Goal: Task Accomplishment & Management: Complete application form

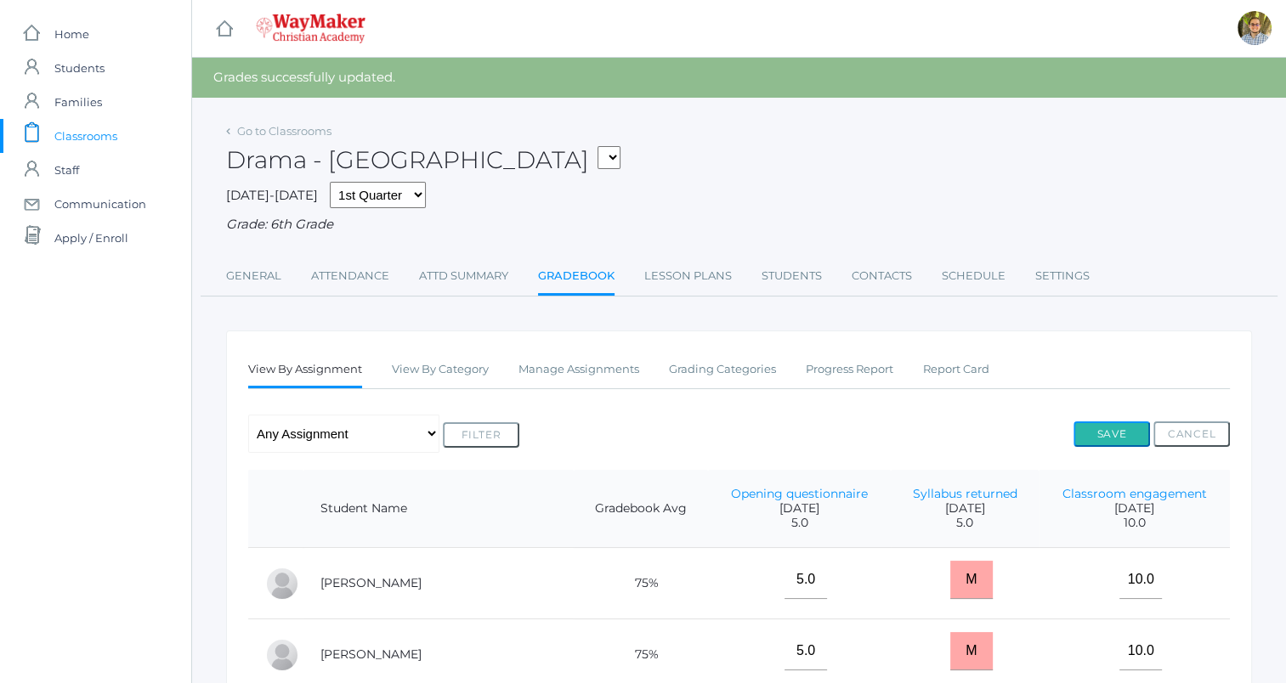
click at [1100, 432] on button "Save" at bounding box center [1112, 435] width 77 height 26
click at [1109, 433] on button "Save" at bounding box center [1112, 435] width 77 height 26
click at [669, 273] on link "Lesson Plans" at bounding box center [688, 276] width 88 height 34
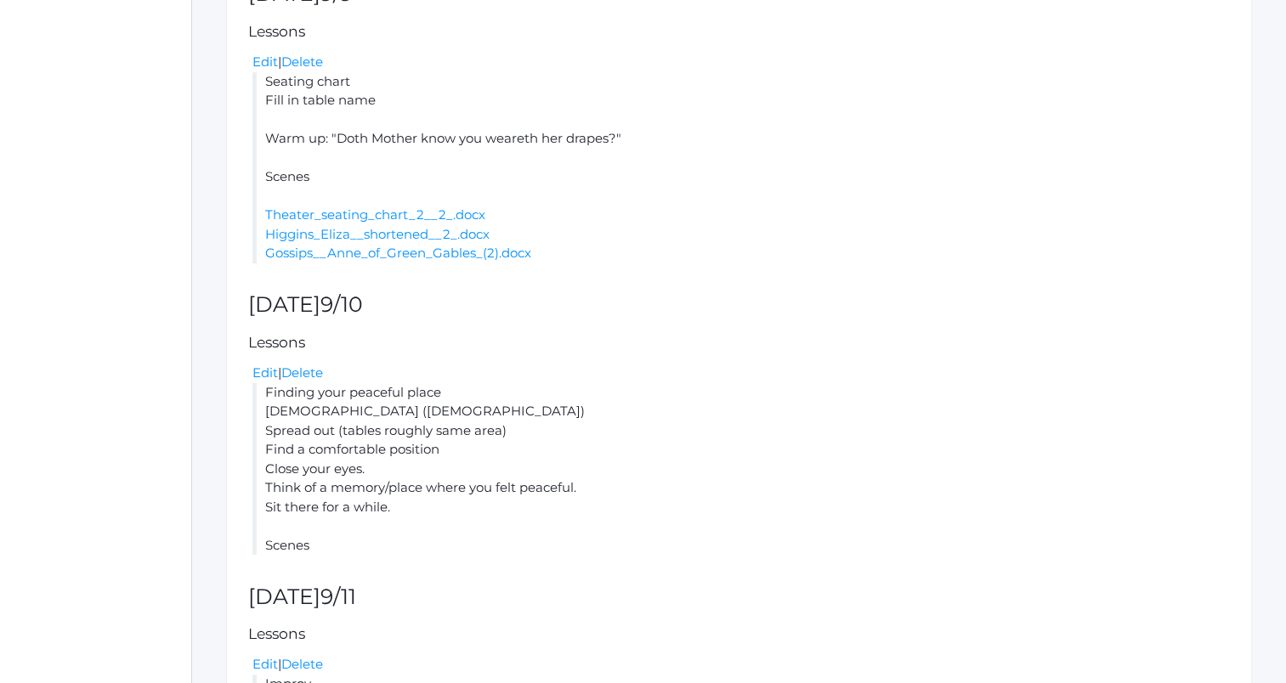
scroll to position [461, 0]
click at [265, 366] on link "Edit" at bounding box center [265, 369] width 26 height 16
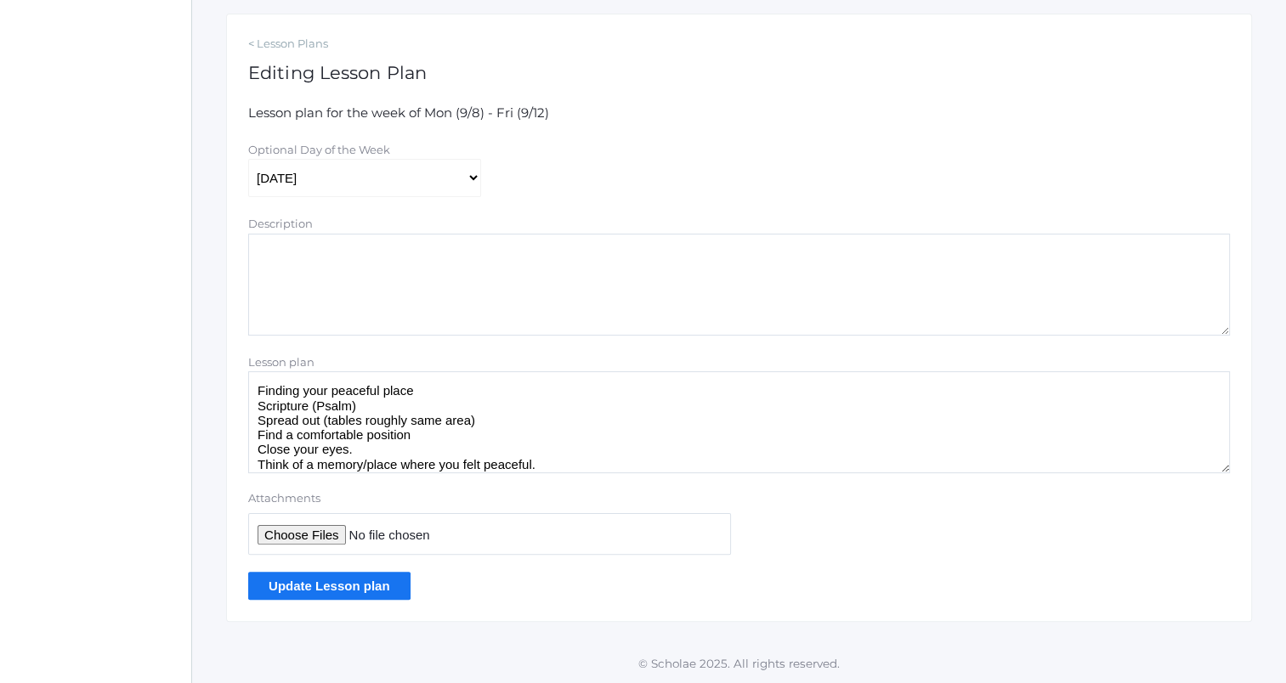
click at [255, 381] on textarea "Finding your peaceful place Scripture (Psalm) Spread out (tables roughly same a…" at bounding box center [739, 422] width 982 height 102
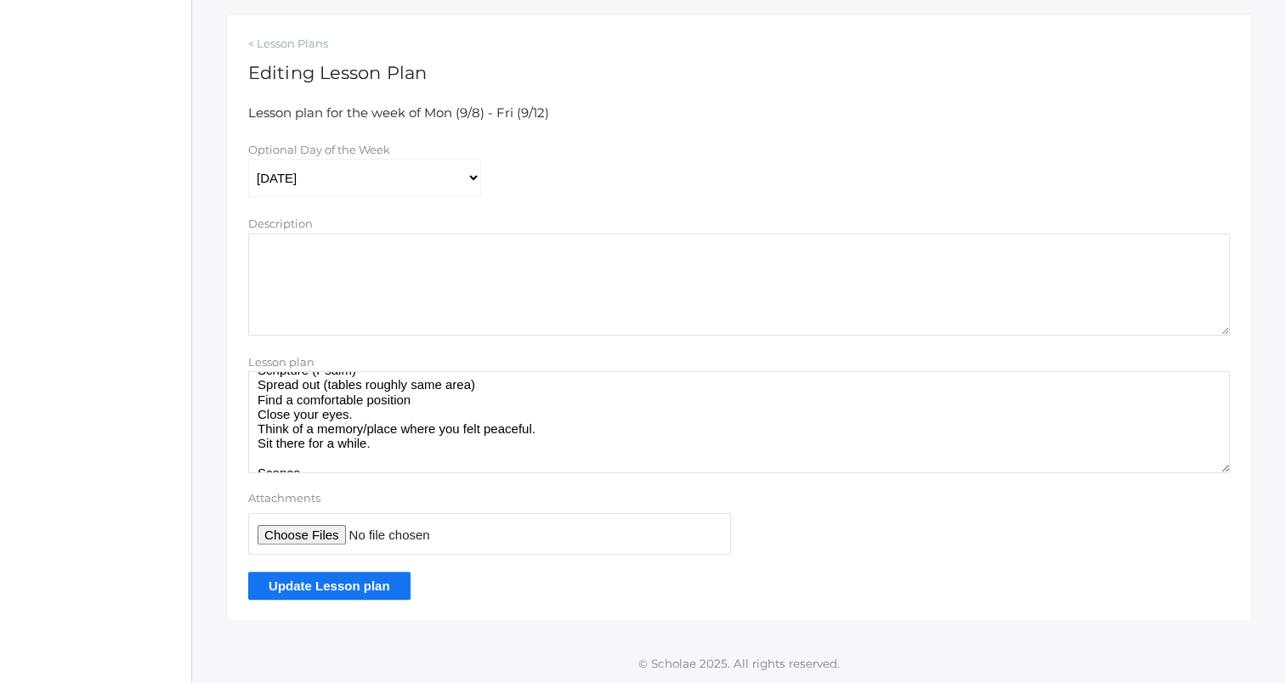
scroll to position [81, 0]
click at [365, 463] on textarea "Finding your peaceful place Scripture (Psalm) Spread out (tables roughly same a…" at bounding box center [739, 422] width 982 height 102
type textarea "Finish scenes from yesterday (two Higgins/Eliza pairs) Finding your peaceful pl…"
click at [354, 589] on input "Update Lesson plan" at bounding box center [329, 586] width 162 height 28
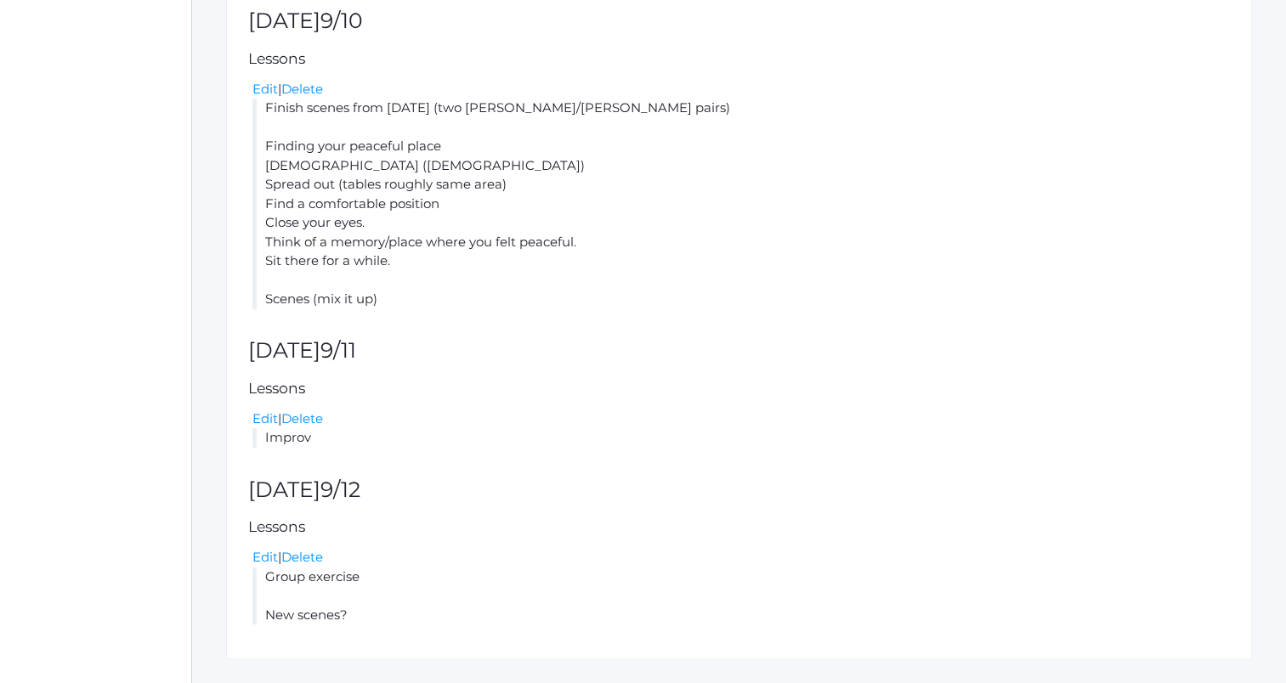
scroll to position [819, 0]
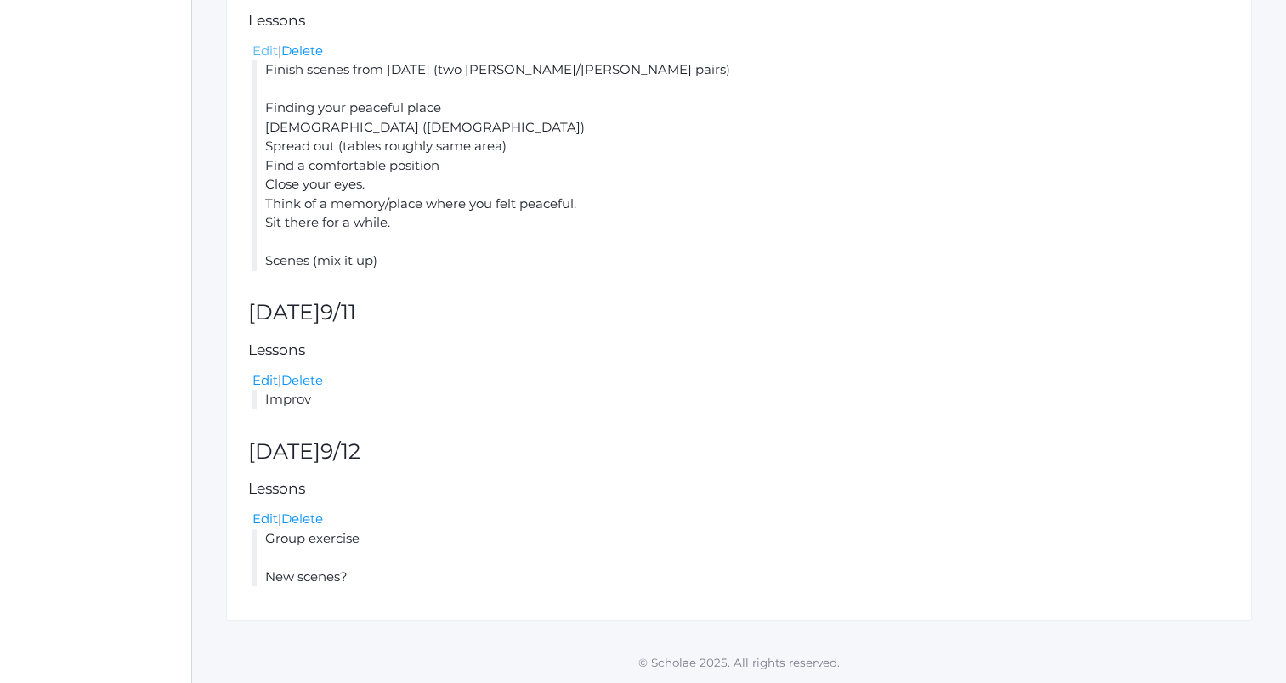
click at [258, 54] on link "Edit" at bounding box center [265, 51] width 26 height 16
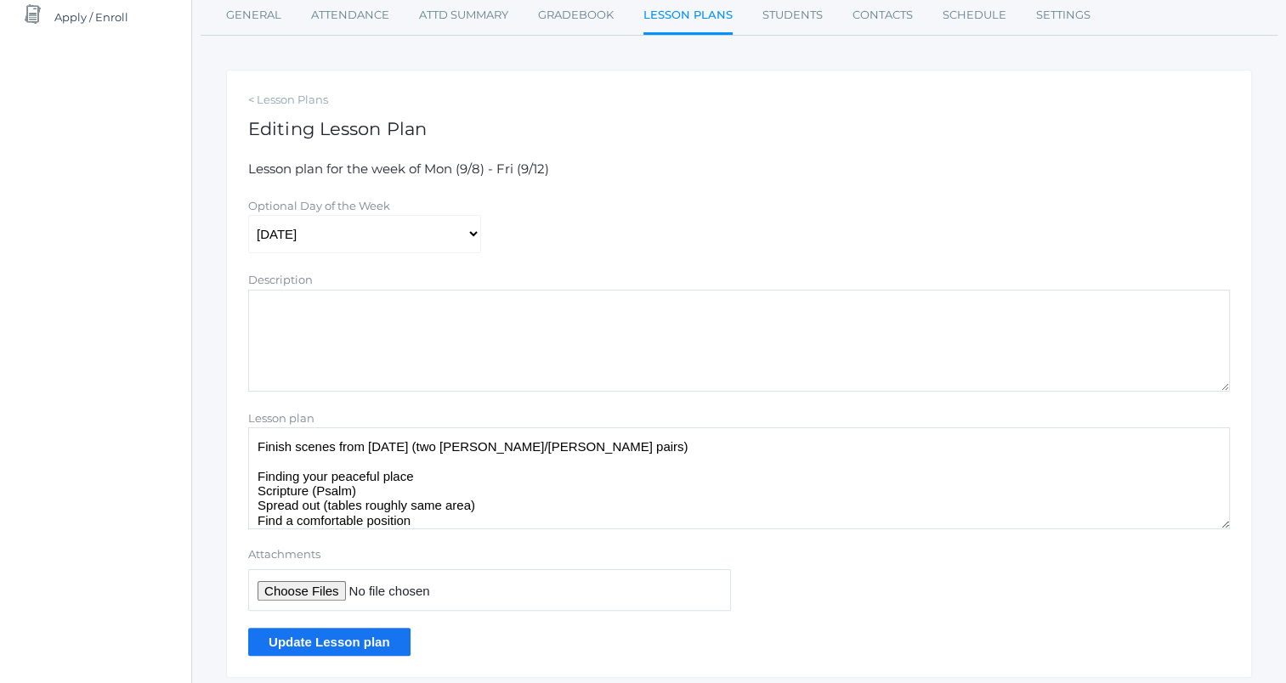
scroll to position [277, 0]
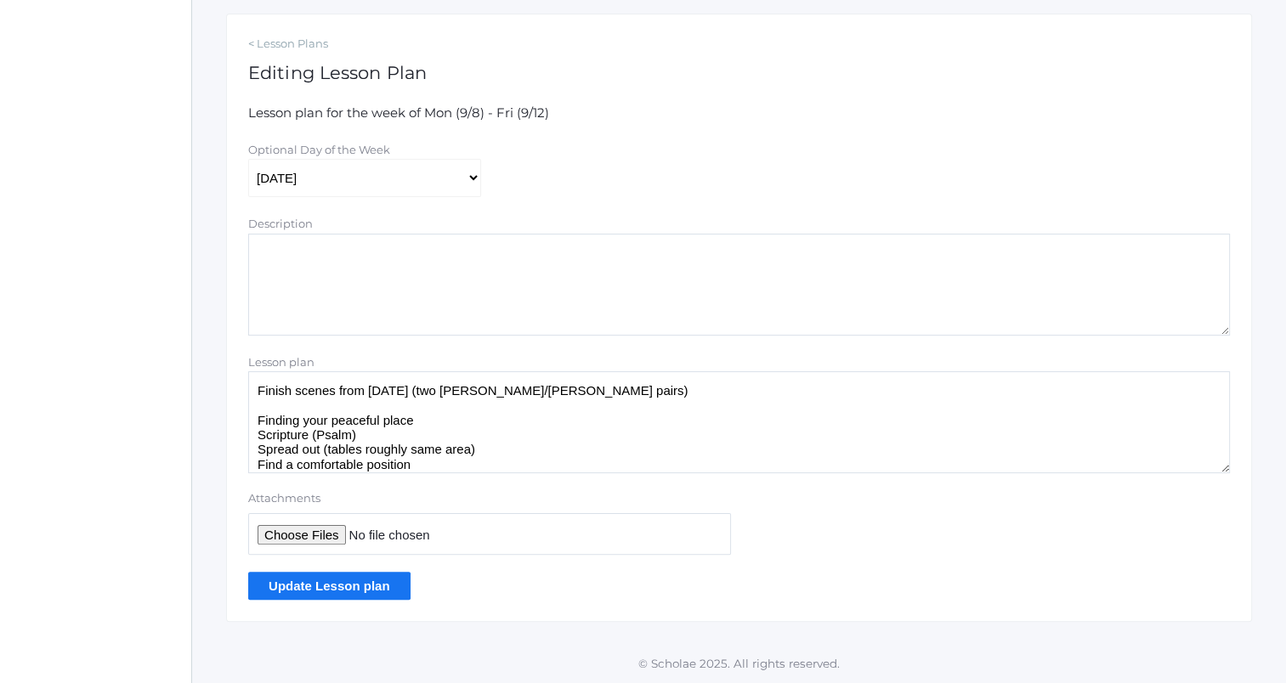
click at [504, 450] on textarea "Finish scenes from [DATE] (two [PERSON_NAME]/[PERSON_NAME] pairs) Finding your …" at bounding box center [739, 422] width 982 height 102
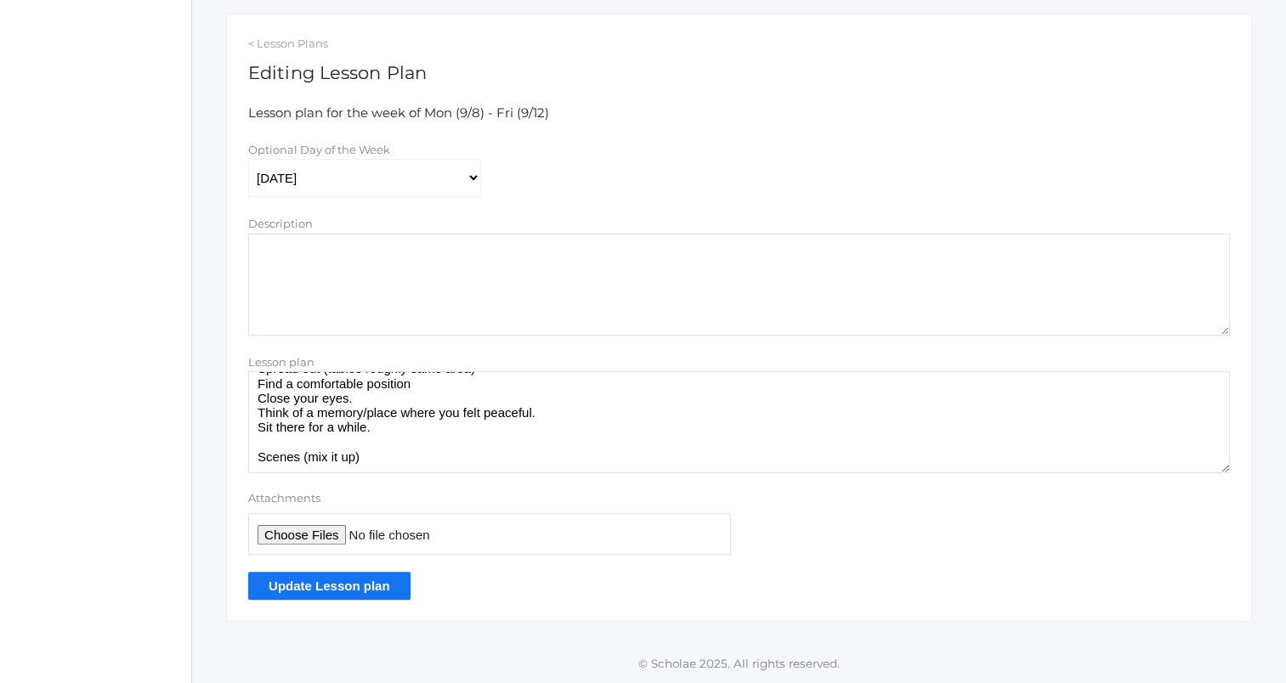
click at [462, 467] on textarea "Finish scenes from [DATE] (two [PERSON_NAME]/[PERSON_NAME] pairs) Finding your …" at bounding box center [739, 422] width 982 height 102
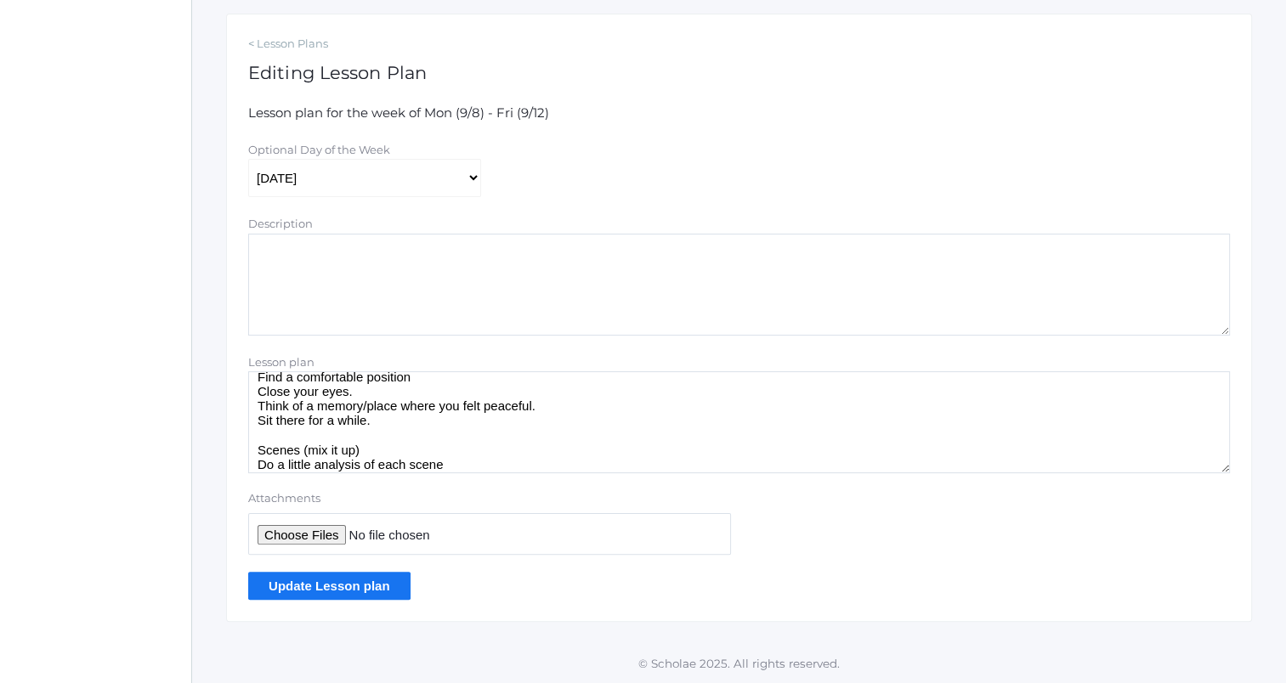
type textarea "Finish scenes from yesterday (two Higgins/Eliza pairs) Finding your peaceful pl…"
click at [336, 580] on input "Update Lesson plan" at bounding box center [329, 586] width 162 height 28
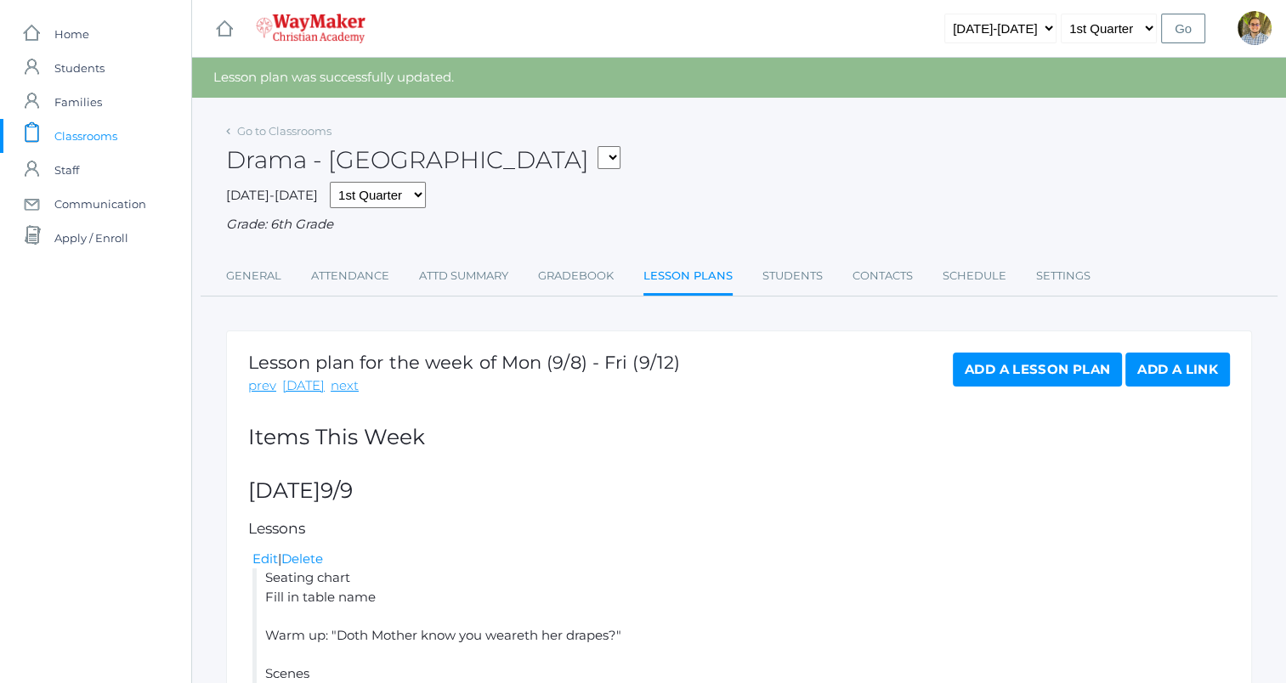
click at [102, 134] on span "Classrooms" at bounding box center [85, 136] width 63 height 34
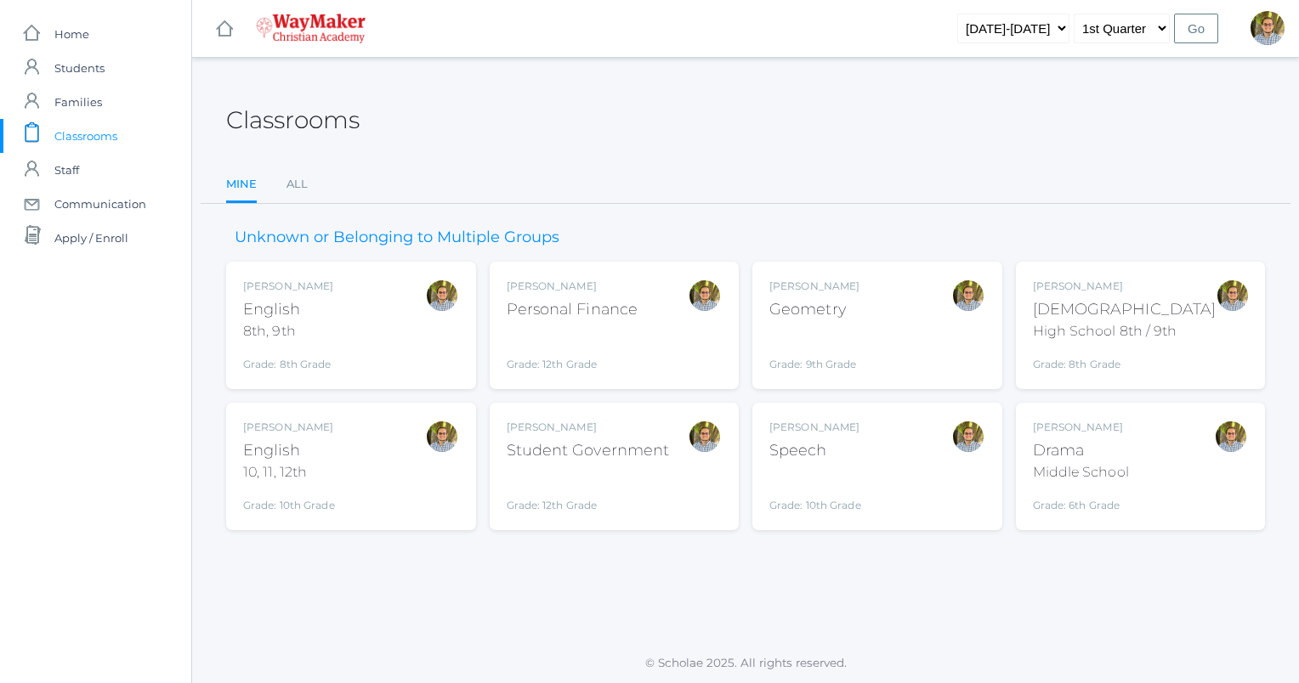
click at [1207, 469] on div "[PERSON_NAME] Drama Middle School Grade: 6th Grade THEATER" at bounding box center [1141, 467] width 216 height 94
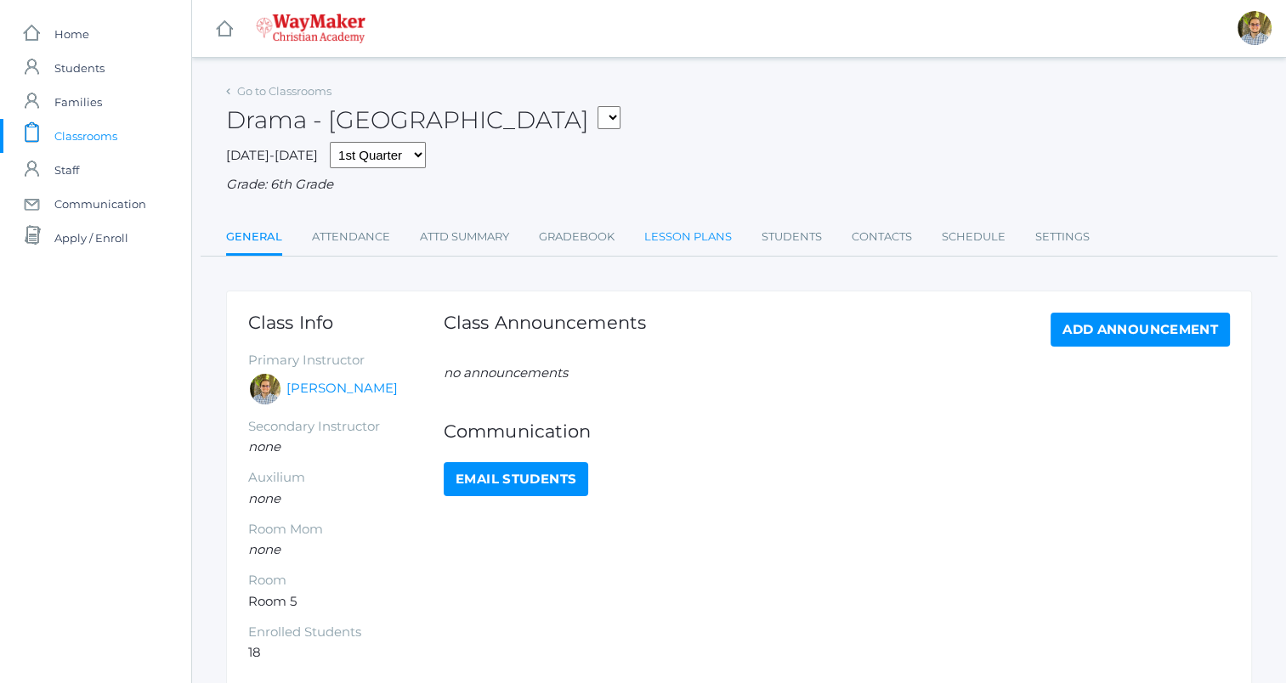
click at [675, 236] on link "Lesson Plans" at bounding box center [688, 237] width 88 height 34
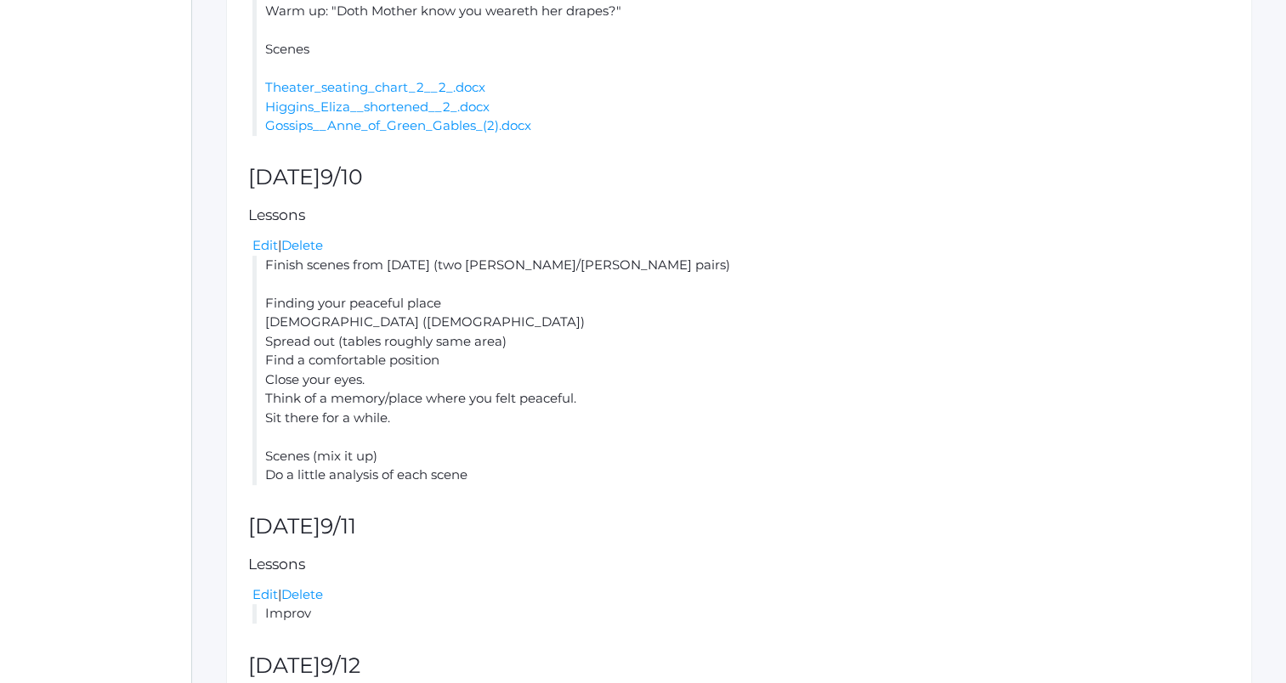
scroll to position [612, 0]
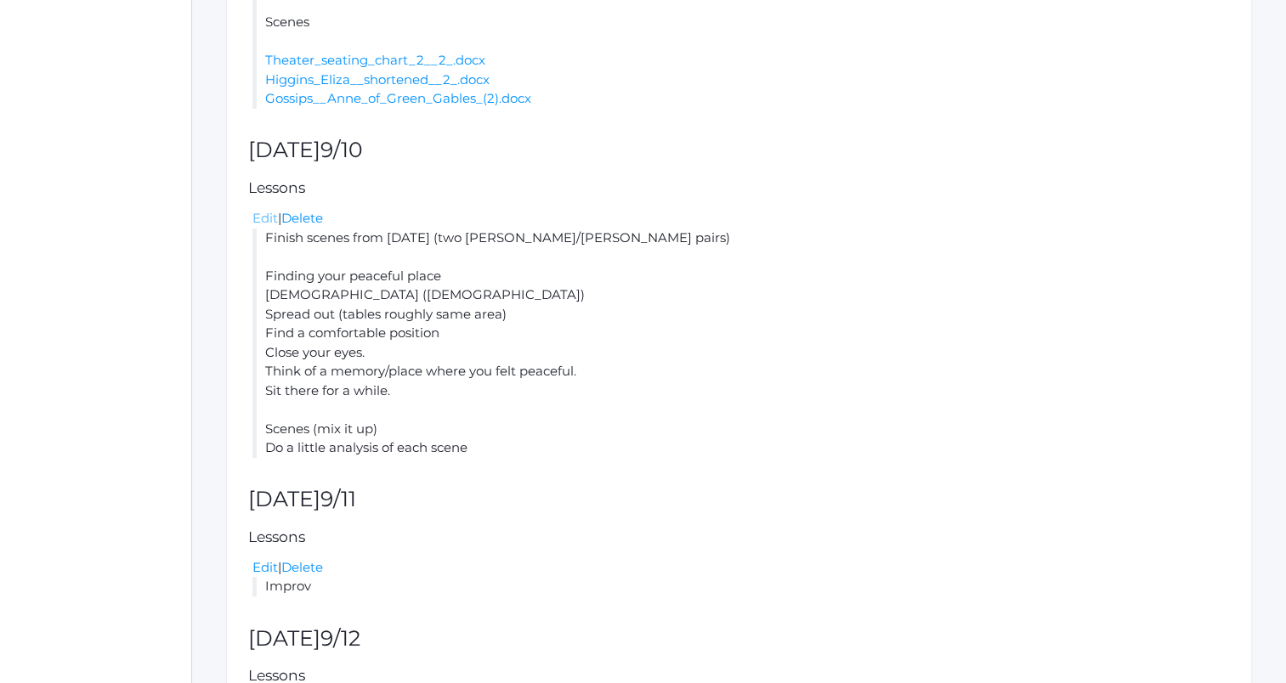
click at [258, 223] on link "Edit" at bounding box center [265, 218] width 26 height 16
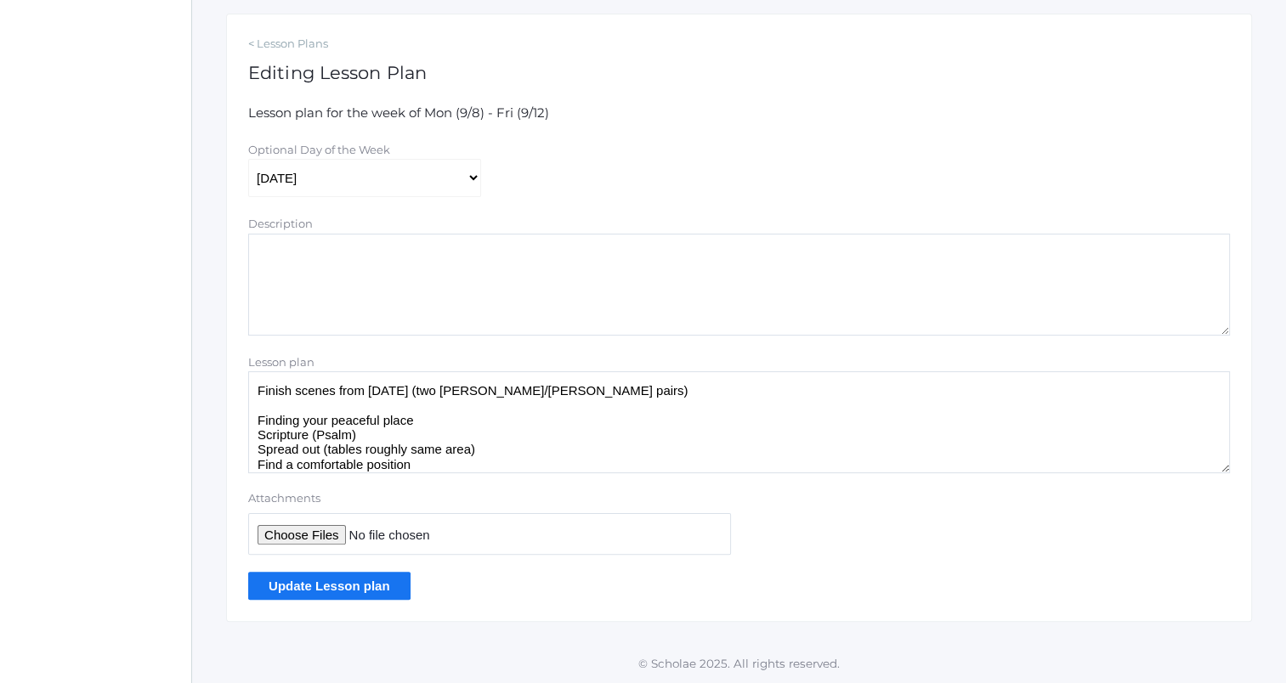
scroll to position [95, 0]
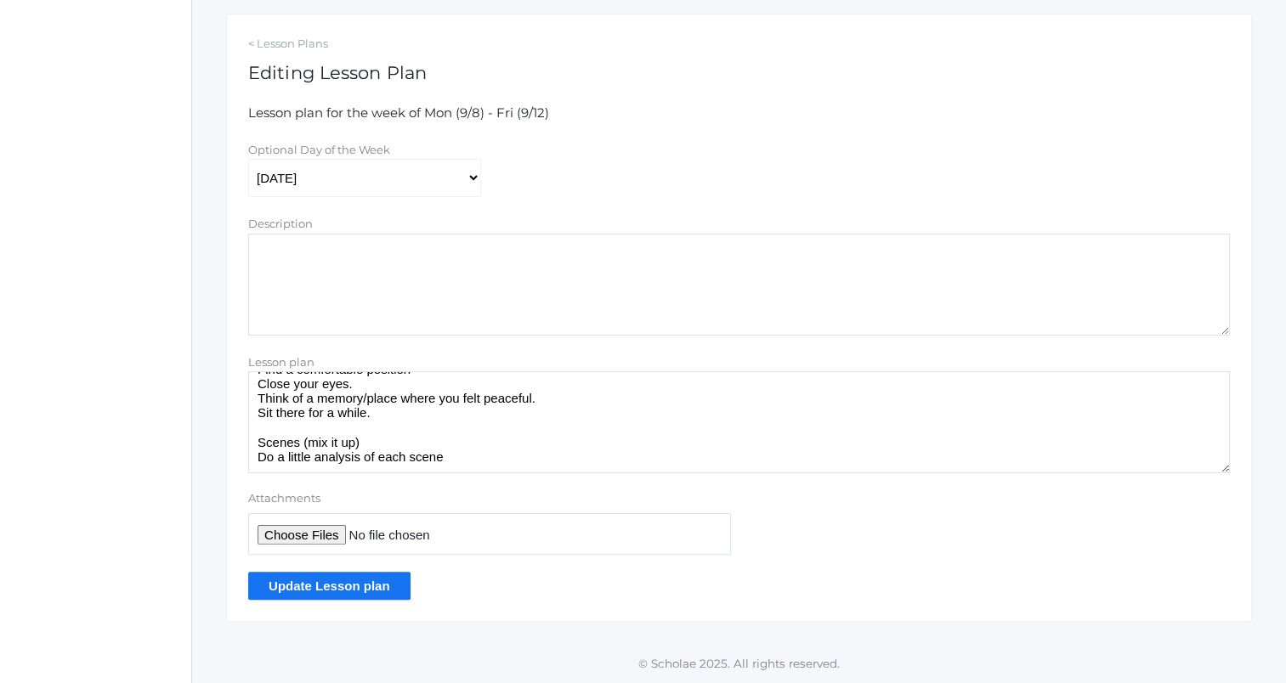
click at [483, 432] on textarea "Finish scenes from [DATE] (two [PERSON_NAME]/[PERSON_NAME] pairs) Finding your …" at bounding box center [739, 422] width 982 height 102
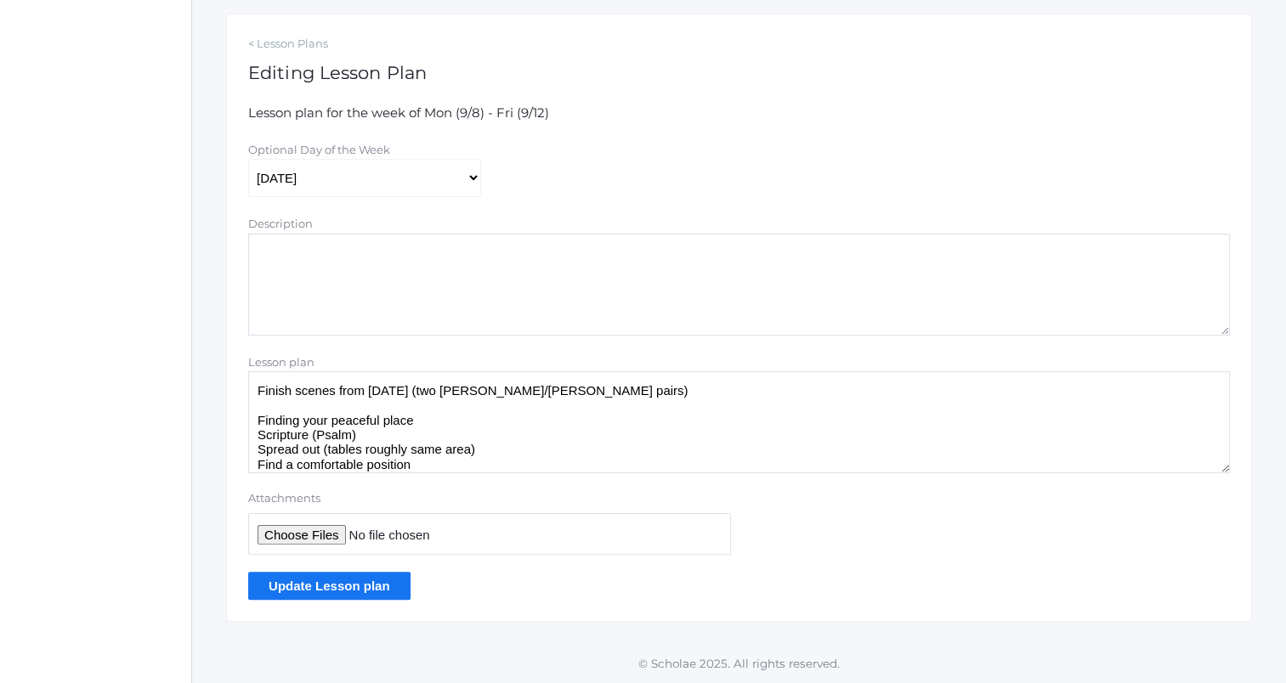
click at [617, 396] on textarea "Finish scenes from yesterday (two Higgins/Eliza pairs) Finding your peaceful pl…" at bounding box center [739, 422] width 982 height 102
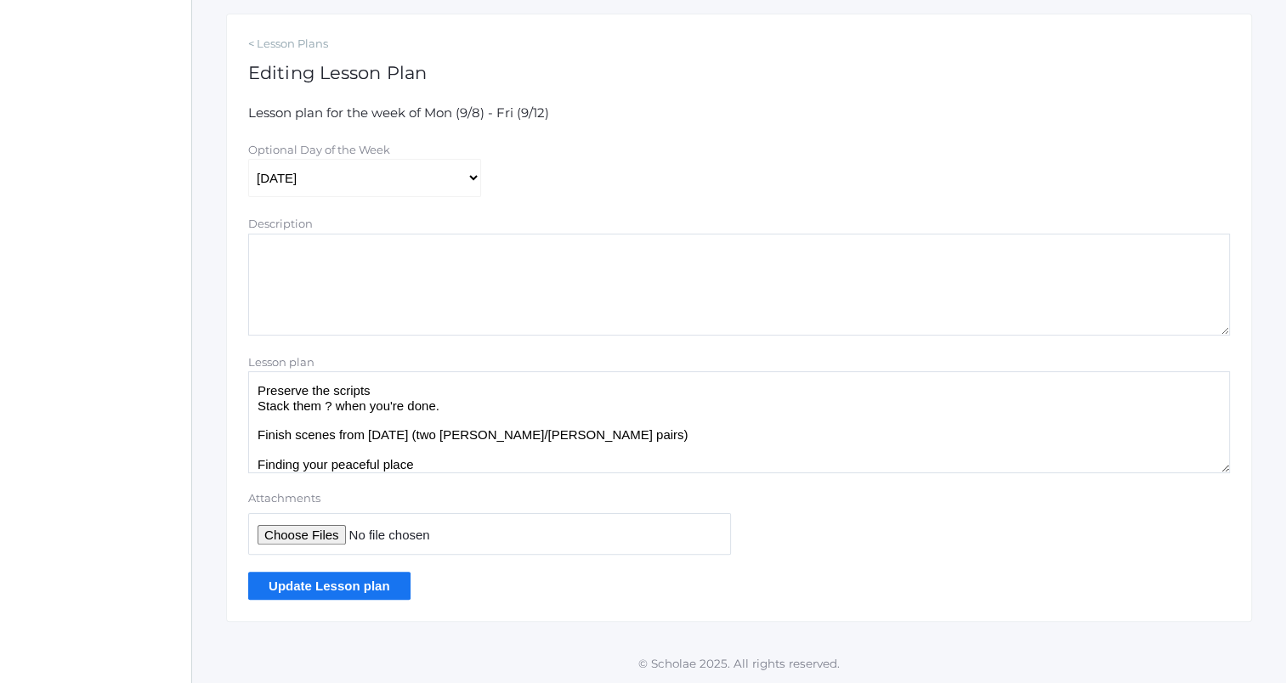
type textarea "Preserve the scripts Stack them ? when you're done. Finish scenes from yesterda…"
click at [352, 587] on input "Update Lesson plan" at bounding box center [329, 586] width 162 height 28
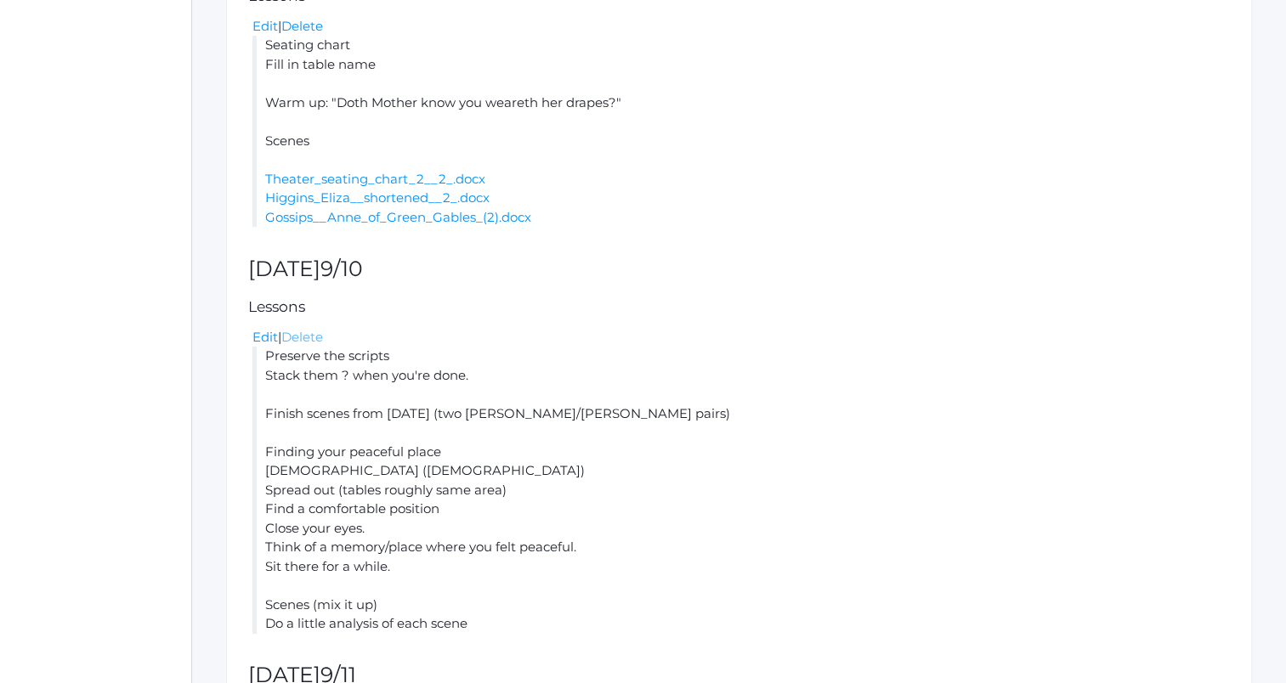
scroll to position [534, 0]
click at [268, 339] on link "Edit" at bounding box center [265, 336] width 26 height 16
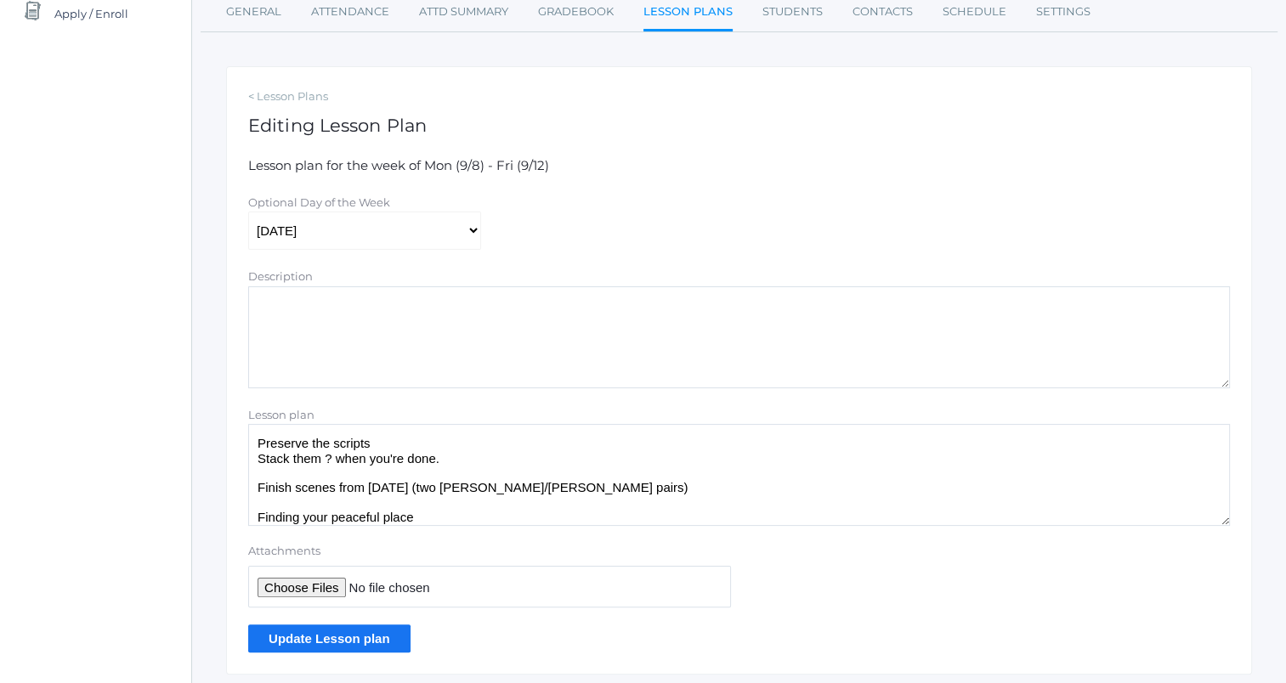
scroll to position [277, 0]
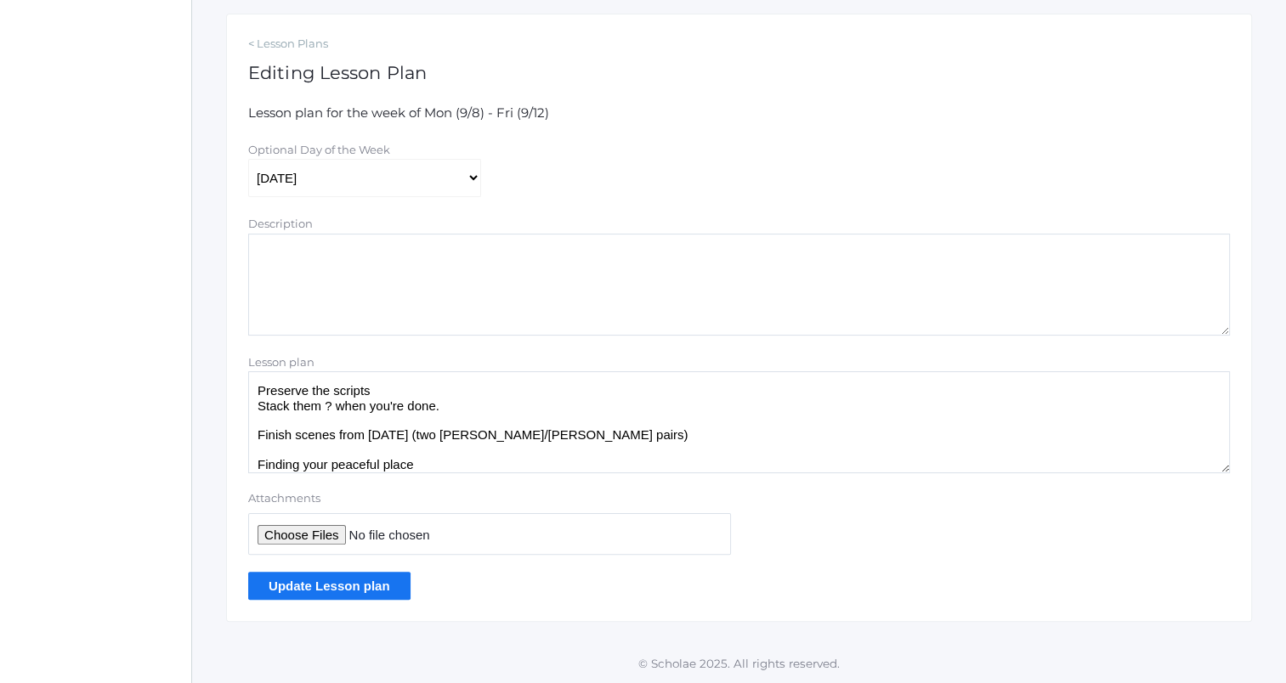
click at [256, 393] on textarea "Preserve the scripts Stack them ? when you're done. Finish scenes from [DATE] (…" at bounding box center [739, 422] width 982 height 102
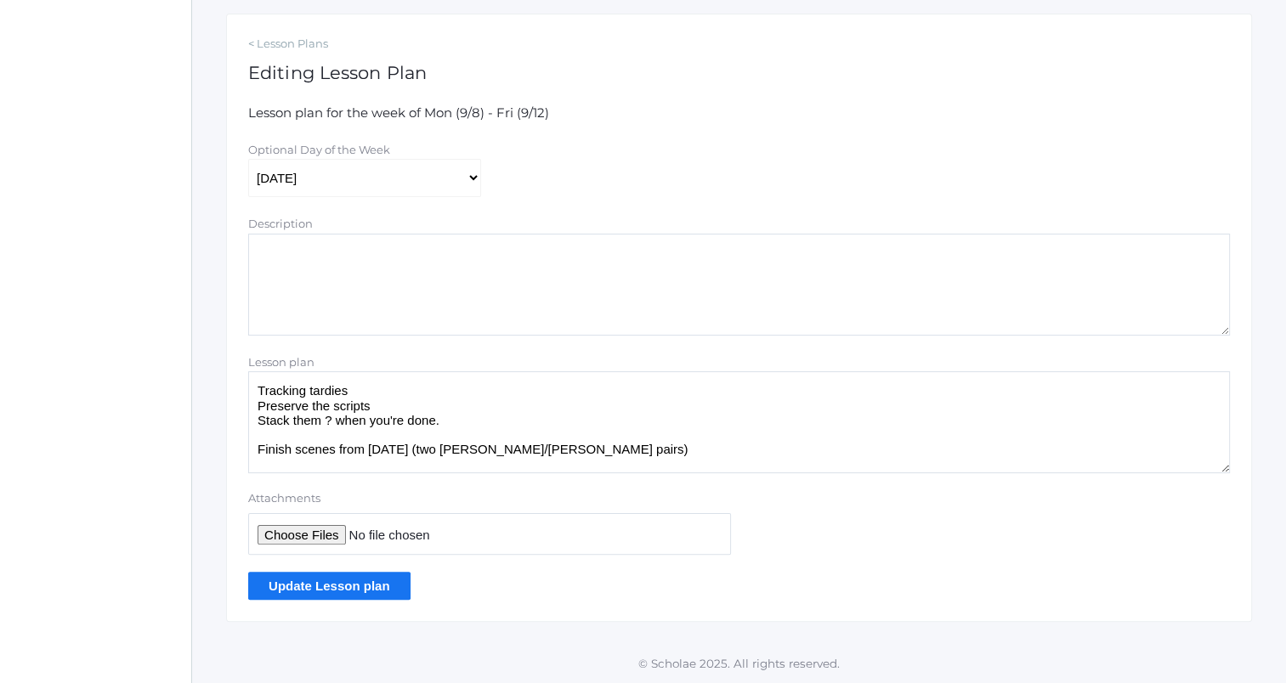
type textarea "Tracking tardies Preserve the scripts Stack them ? when you're done. Finish sce…"
click at [354, 583] on input "Update Lesson plan" at bounding box center [329, 586] width 162 height 28
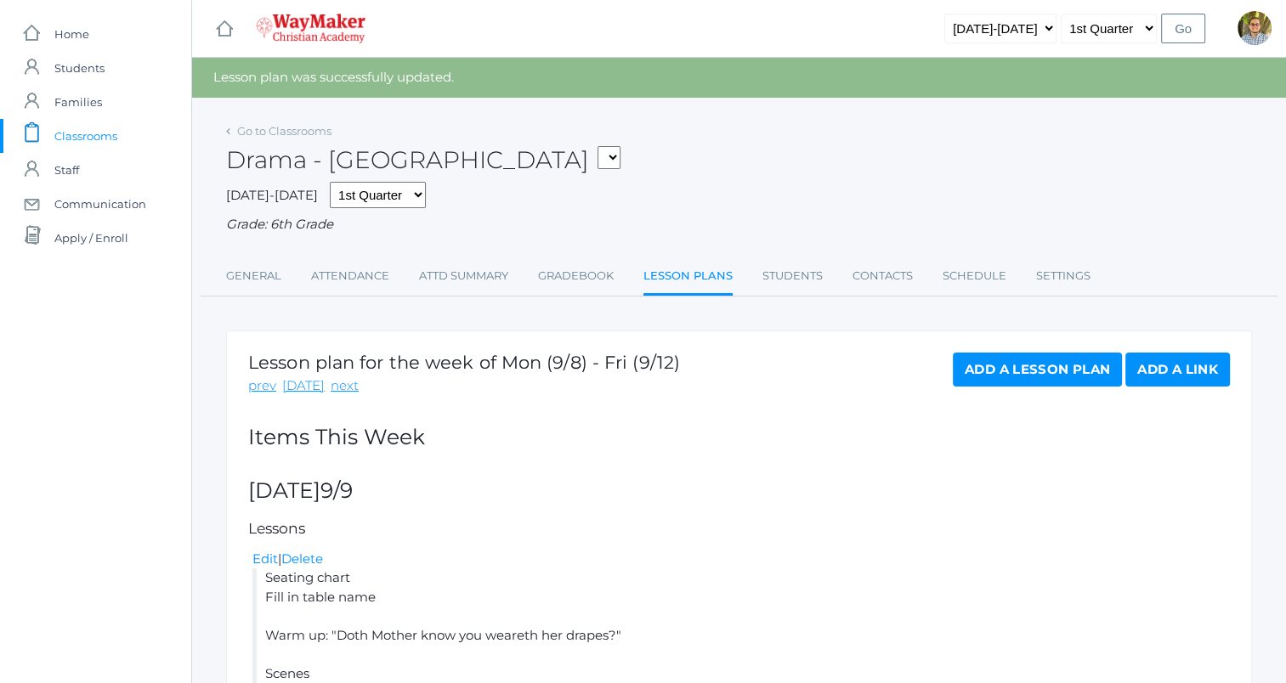
click at [344, 255] on div "Go to Classrooms Drama - Middle School FINANCE - Personal Finance SG - Student …" at bounding box center [739, 208] width 1026 height 178
click at [347, 287] on link "Attendance" at bounding box center [350, 276] width 78 height 34
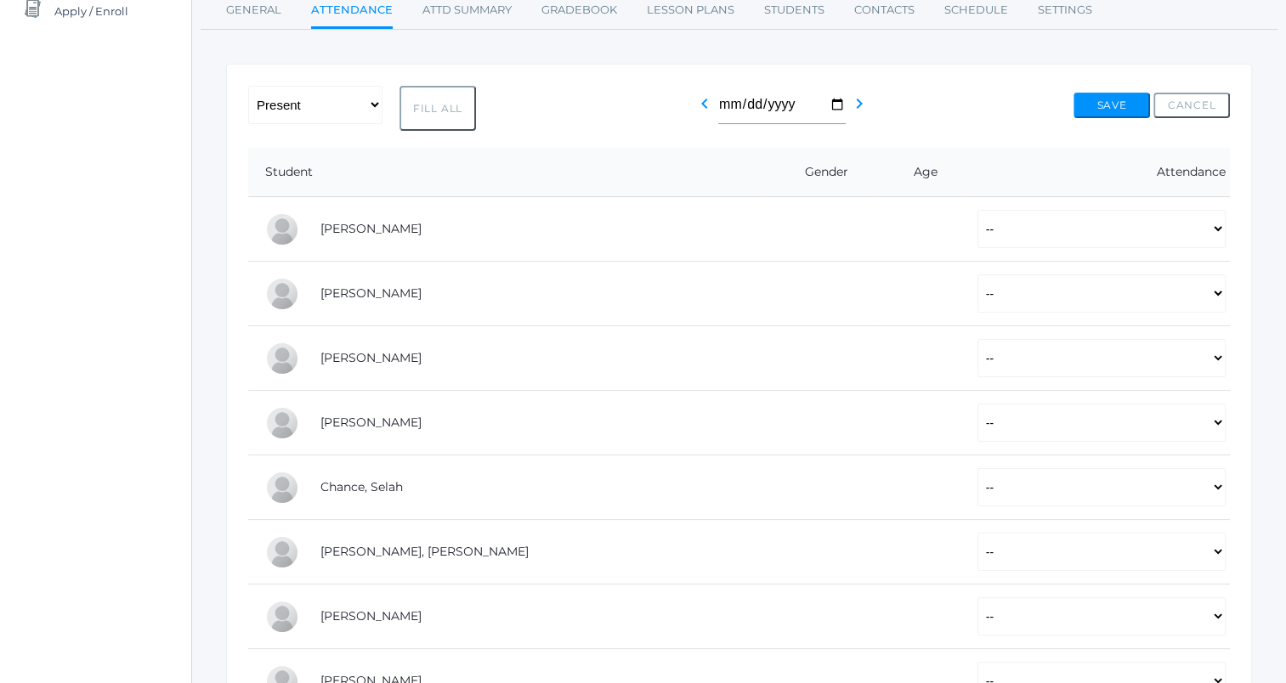
scroll to position [238, 0]
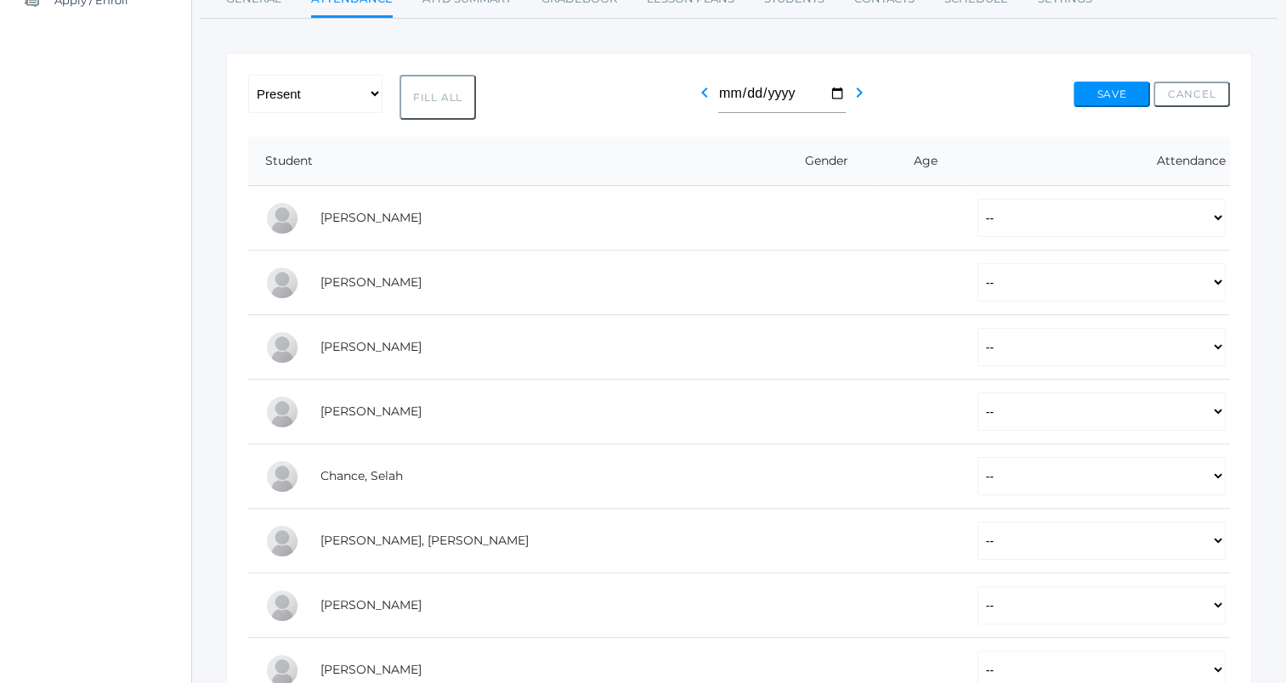
click at [418, 102] on button "Fill All" at bounding box center [438, 97] width 77 height 45
select select "P"
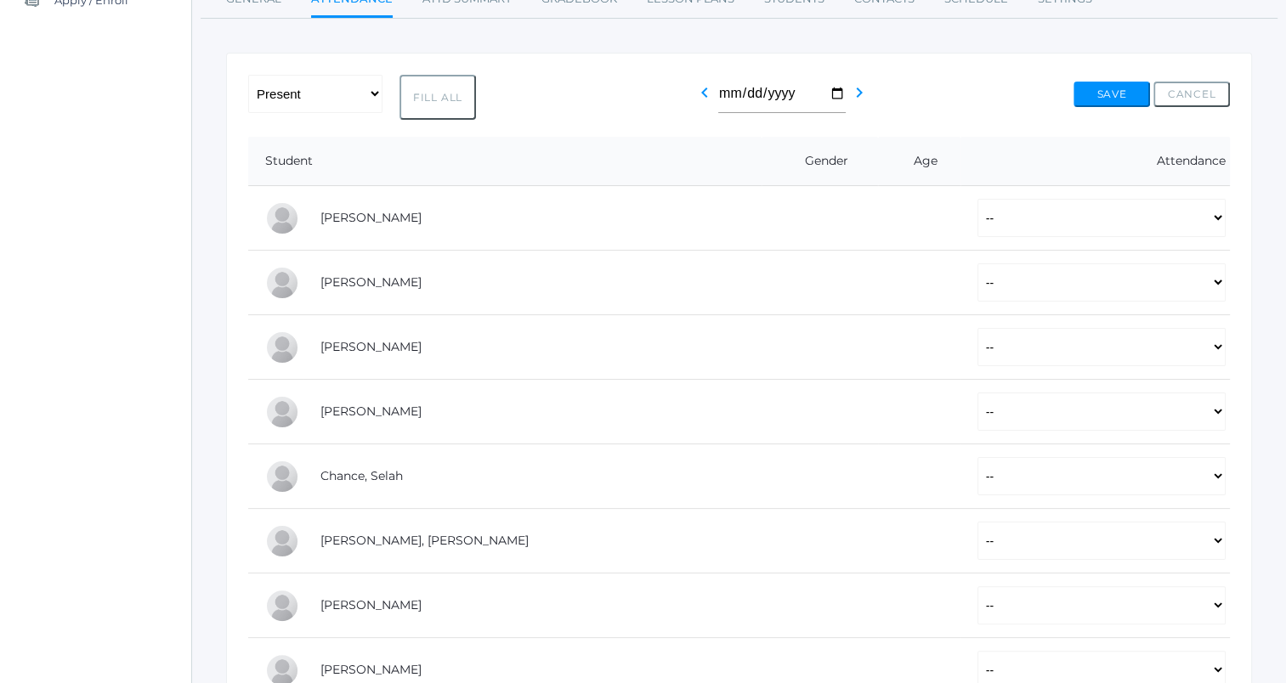
select select "P"
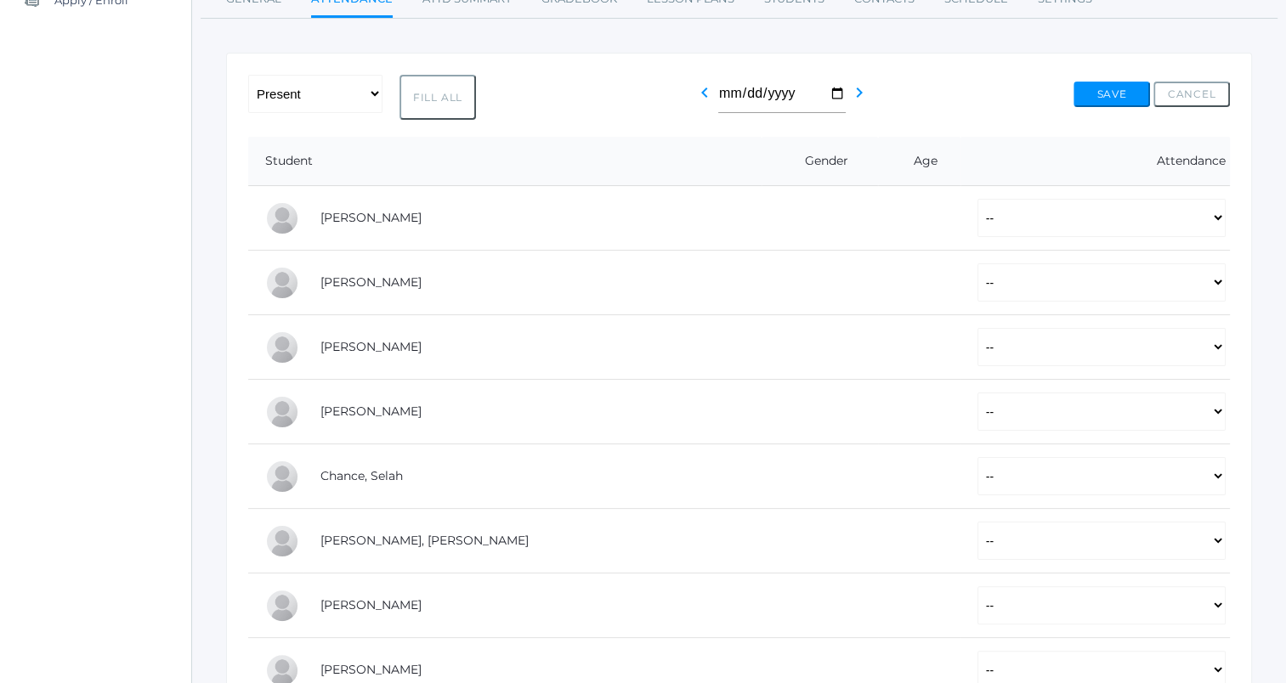
select select "P"
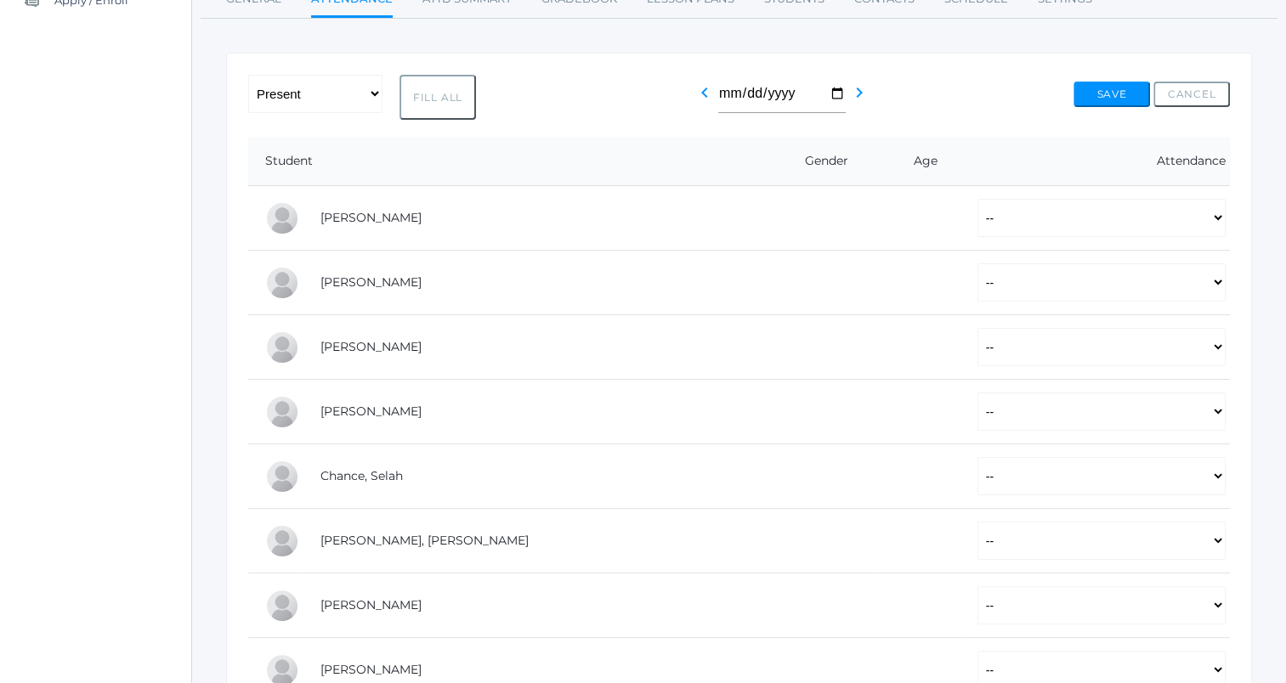
select select "P"
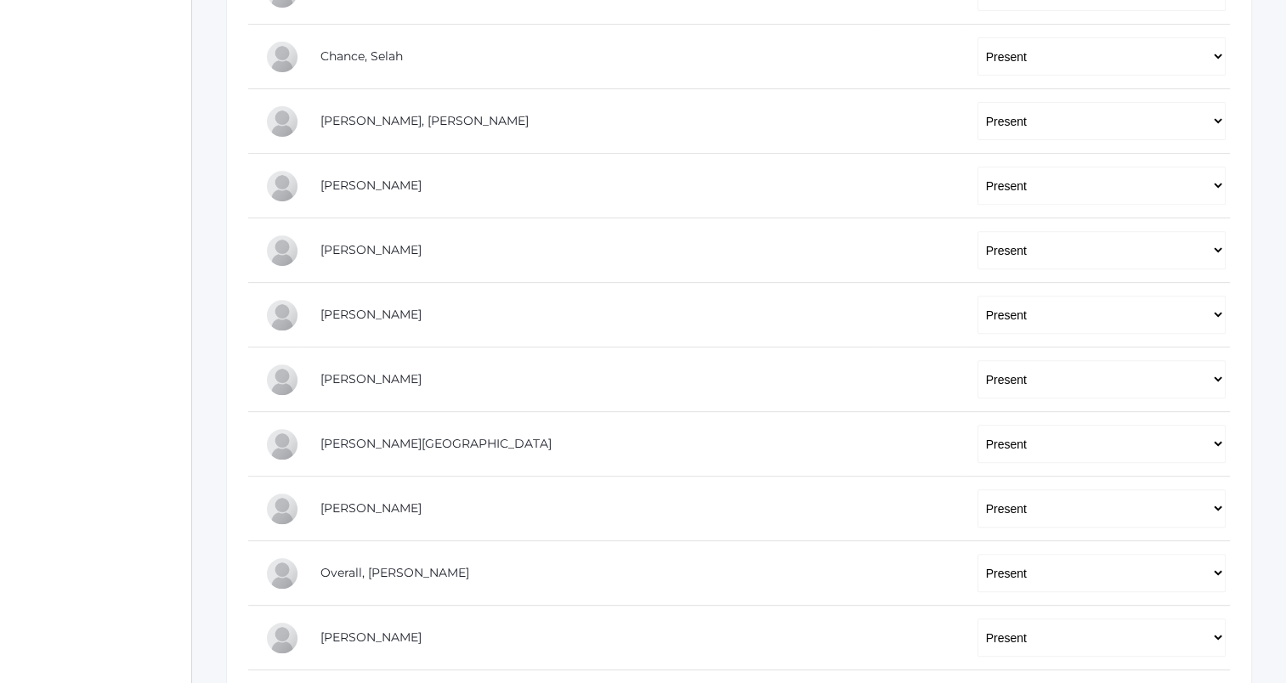
scroll to position [659, 0]
click at [978, 187] on select "-- Present Tardy Excused Tardy Unexcused Absent Excused Absent Unexcused" at bounding box center [1102, 185] width 248 height 38
select select "AE"
click at [978, 166] on select "-- Present Tardy Excused Tardy Unexcused Absent Excused Absent Unexcused" at bounding box center [1102, 185] width 248 height 38
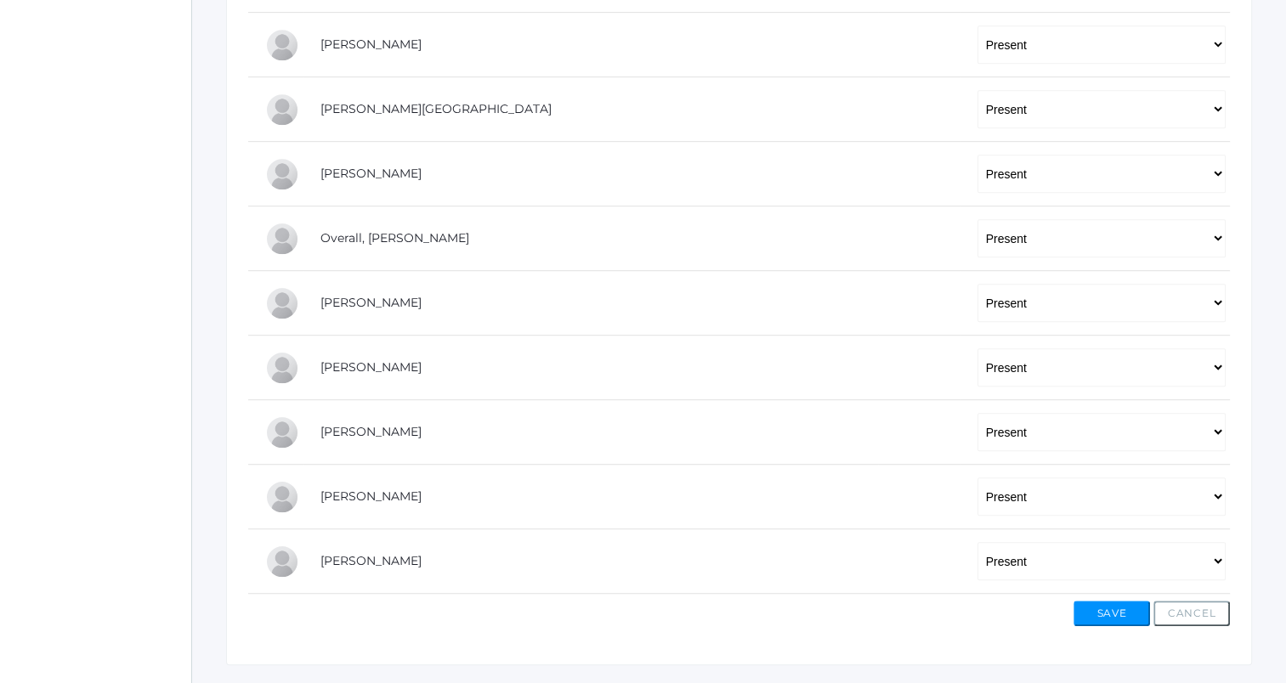
scroll to position [1033, 0]
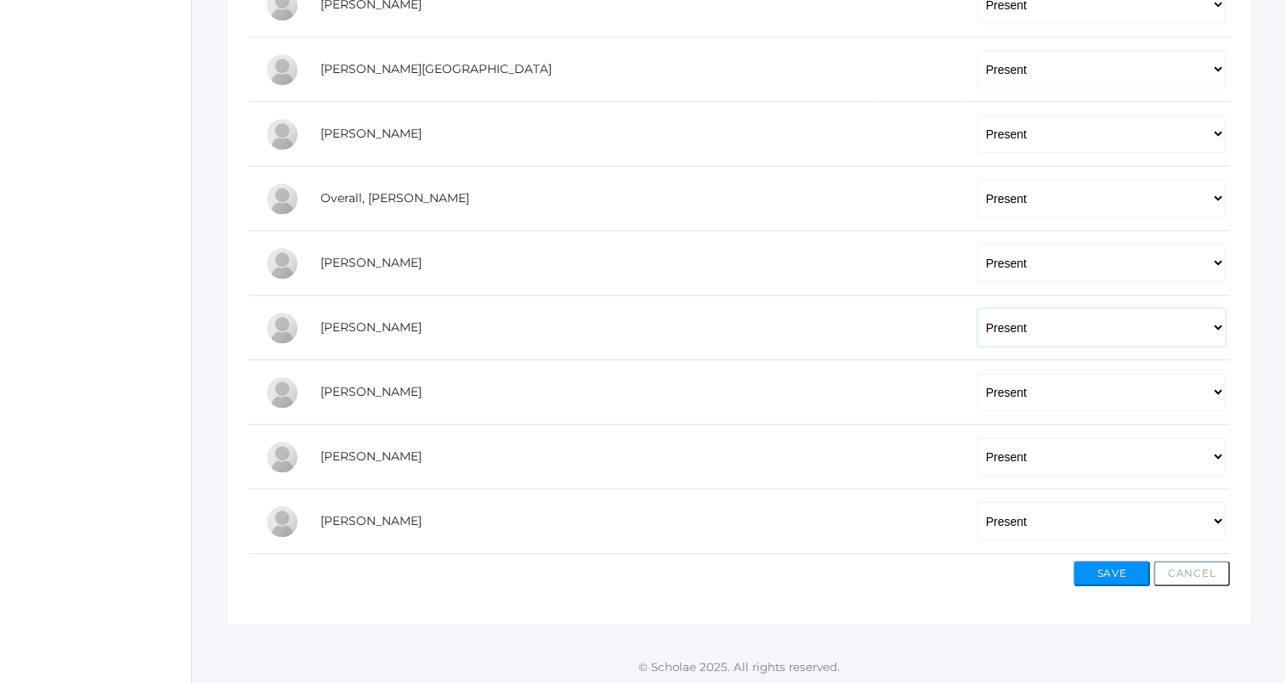
click at [978, 323] on select "-- Present Tardy Excused Tardy Unexcused Absent Excused Absent Unexcused" at bounding box center [1102, 328] width 248 height 38
select select "TE"
click at [978, 309] on select "-- Present Tardy Excused Tardy Unexcused Absent Excused Absent Unexcused" at bounding box center [1102, 328] width 248 height 38
click at [1086, 575] on button "Save" at bounding box center [1112, 574] width 77 height 26
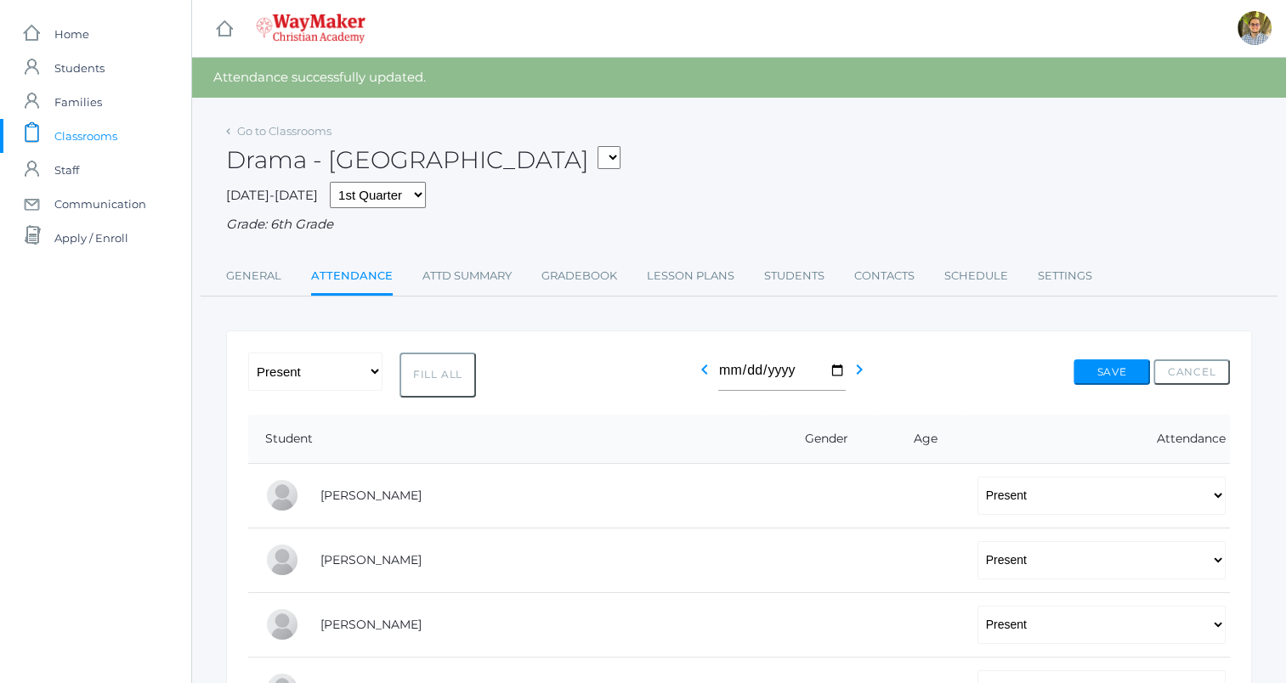
click at [98, 141] on span "Classrooms" at bounding box center [85, 136] width 63 height 34
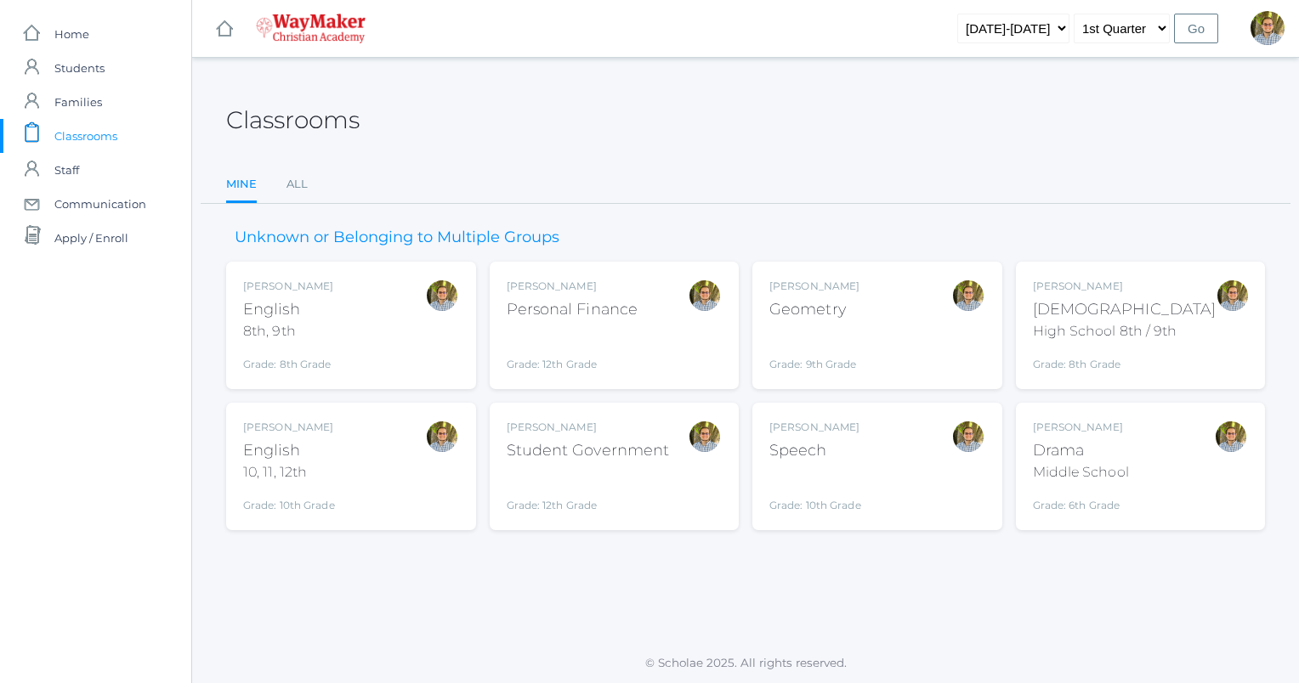
click at [740, 493] on div "Kylen Braileanu English 8th, 9th Grade: 8th Grade 08ENGLISH Kylen Braileanu Per…" at bounding box center [745, 396] width 1039 height 269
click at [689, 488] on div at bounding box center [705, 467] width 34 height 94
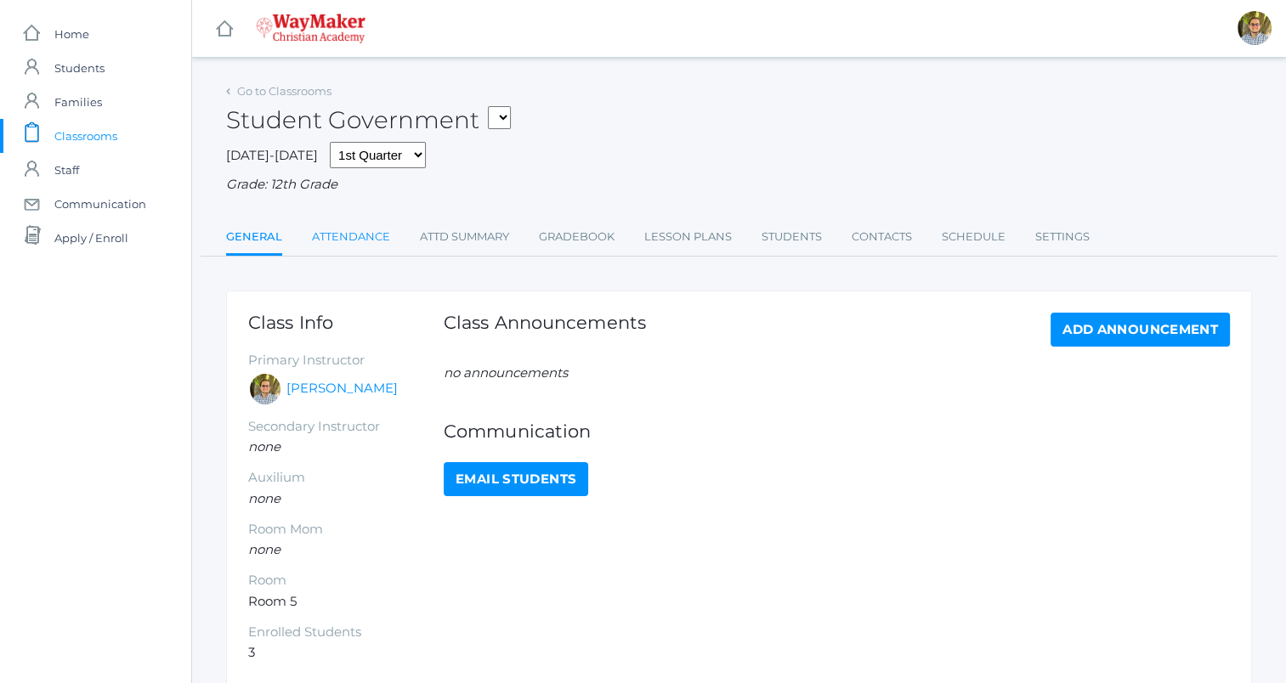
click at [356, 235] on link "Attendance" at bounding box center [351, 237] width 78 height 34
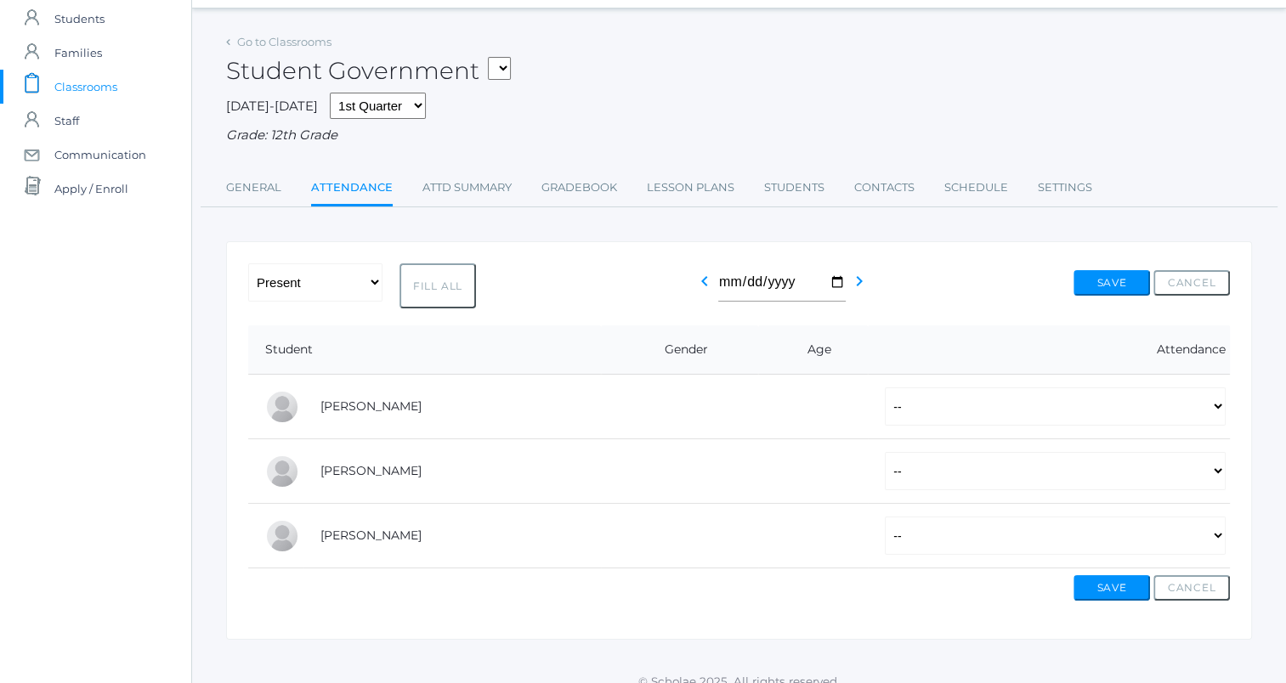
scroll to position [66, 0]
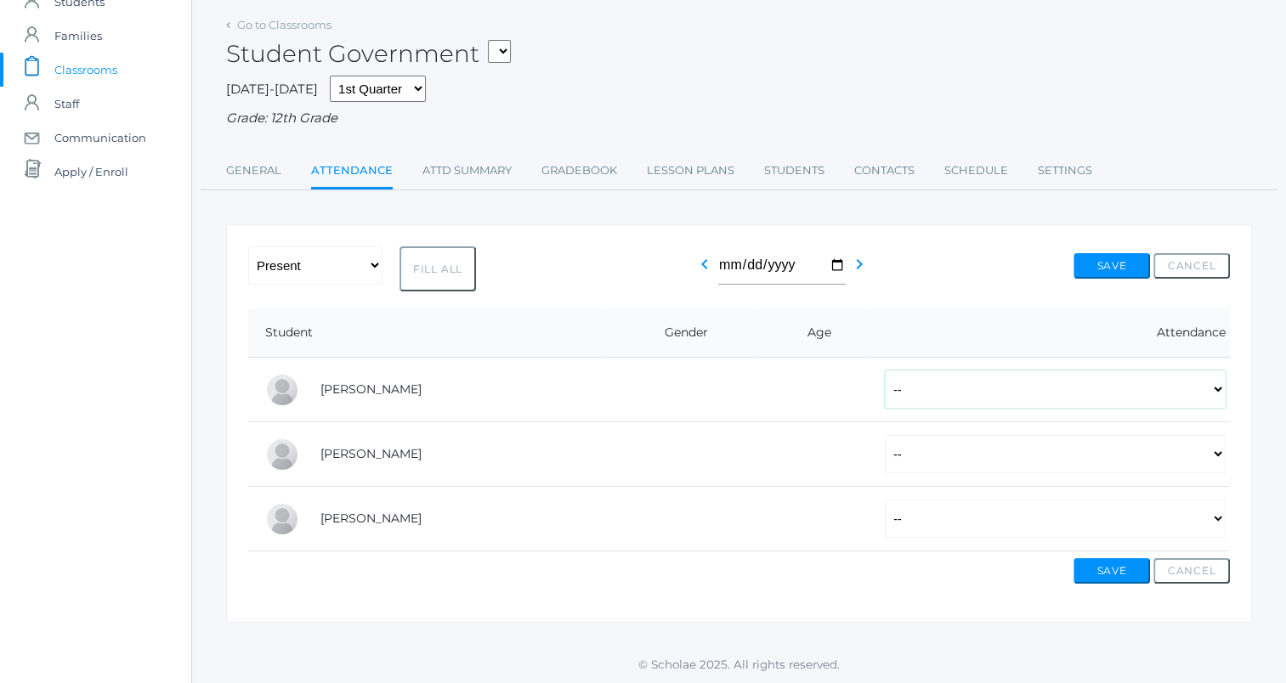
click at [1108, 403] on select "-- Present Tardy Excused Tardy Unexcused Absent Excused Absent Unexcused" at bounding box center [1055, 390] width 341 height 38
select select "P"
click at [885, 371] on select "-- Present Tardy Excused Tardy Unexcused Absent Excused Absent Unexcused" at bounding box center [1055, 390] width 341 height 38
click at [1006, 477] on td "-- Present Tardy Excused Tardy Unexcused Absent Excused Absent Unexcused" at bounding box center [1049, 454] width 362 height 65
click at [978, 474] on td "-- Present Tardy Excused Tardy Unexcused Absent Excused Absent Unexcused" at bounding box center [1049, 454] width 362 height 65
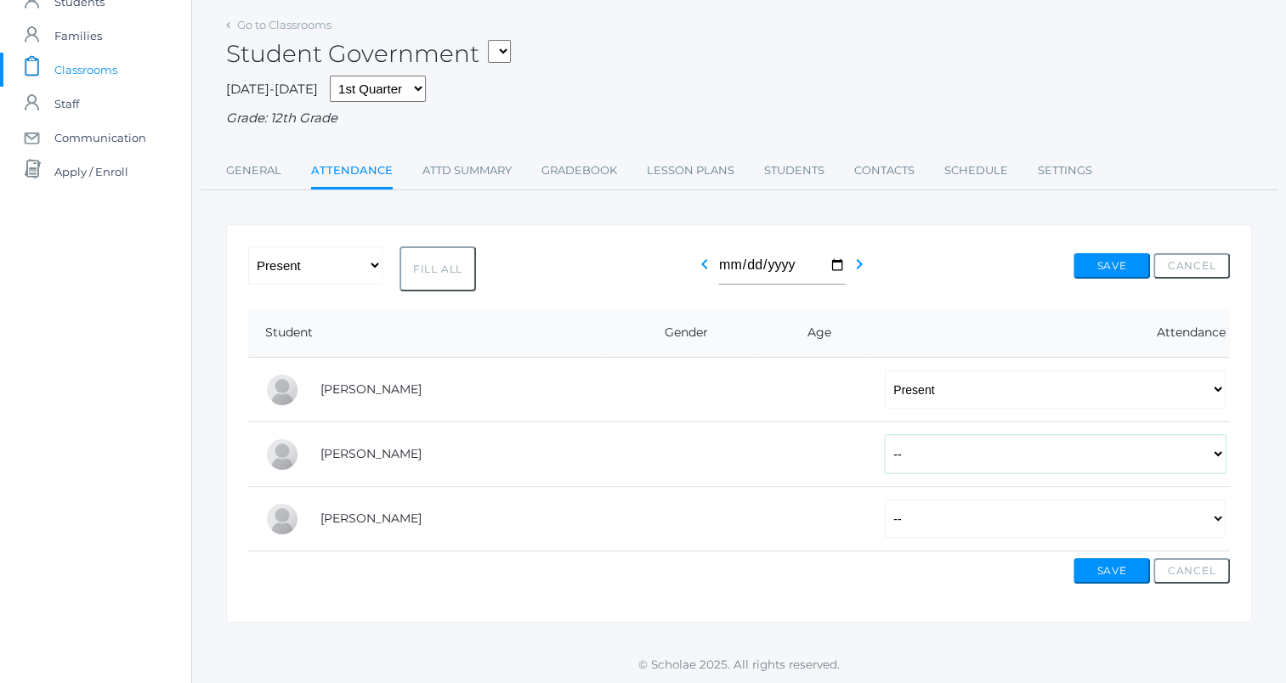
click at [945, 452] on select "-- Present Tardy Excused Tardy Unexcused Absent Excused Absent Unexcused" at bounding box center [1055, 454] width 341 height 38
select select "P"
click at [885, 435] on select "-- Present Tardy Excused Tardy Unexcused Absent Excused Absent Unexcused" at bounding box center [1055, 454] width 341 height 38
click at [938, 515] on select "-- Present Tardy Excused Tardy Unexcused Absent Excused Absent Unexcused" at bounding box center [1055, 519] width 341 height 38
select select "TE"
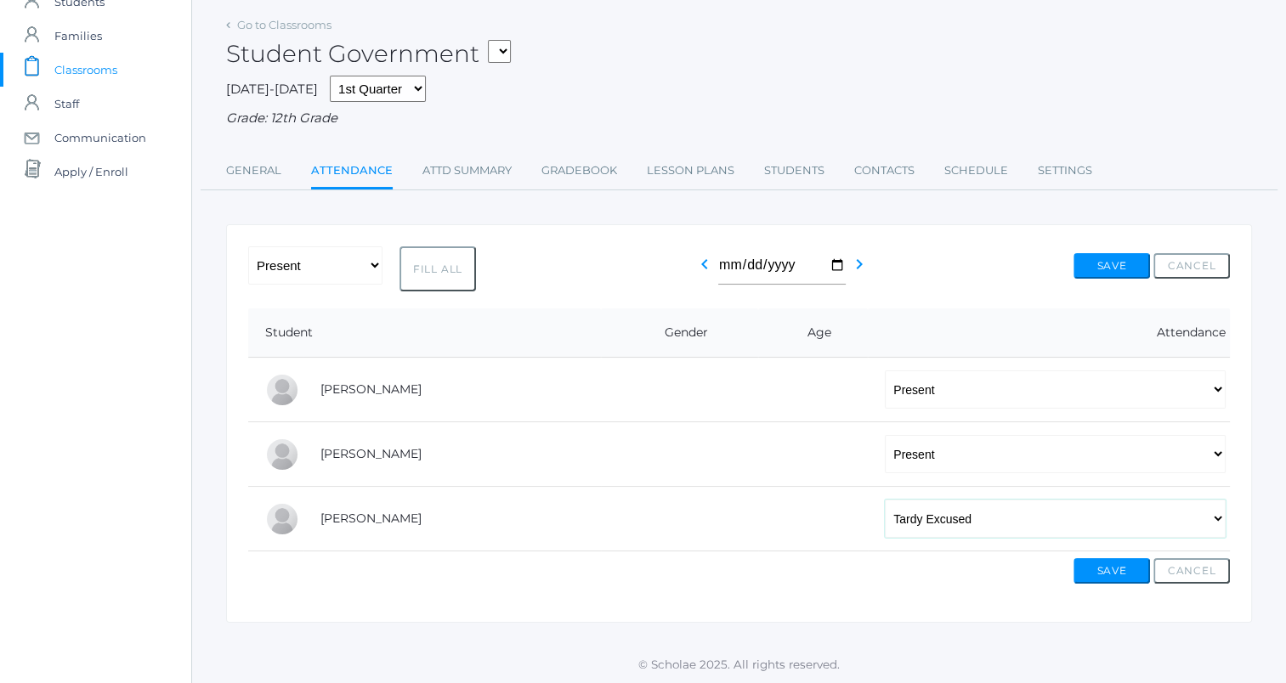
click at [885, 500] on select "-- Present Tardy Excused Tardy Unexcused Absent Excused Absent Unexcused" at bounding box center [1055, 519] width 341 height 38
click at [1090, 572] on button "Save" at bounding box center [1112, 571] width 77 height 26
